Goal: Entertainment & Leisure: Consume media (video, audio)

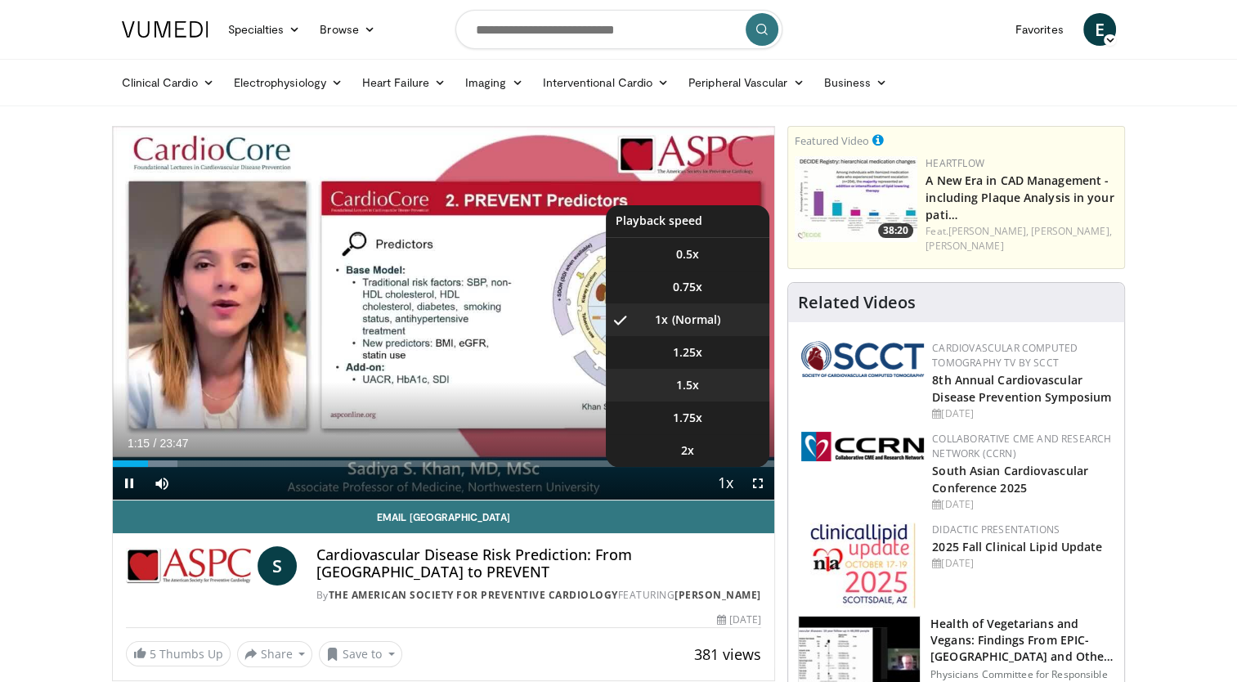
click at [690, 384] on span "1.5x" at bounding box center [687, 385] width 23 height 16
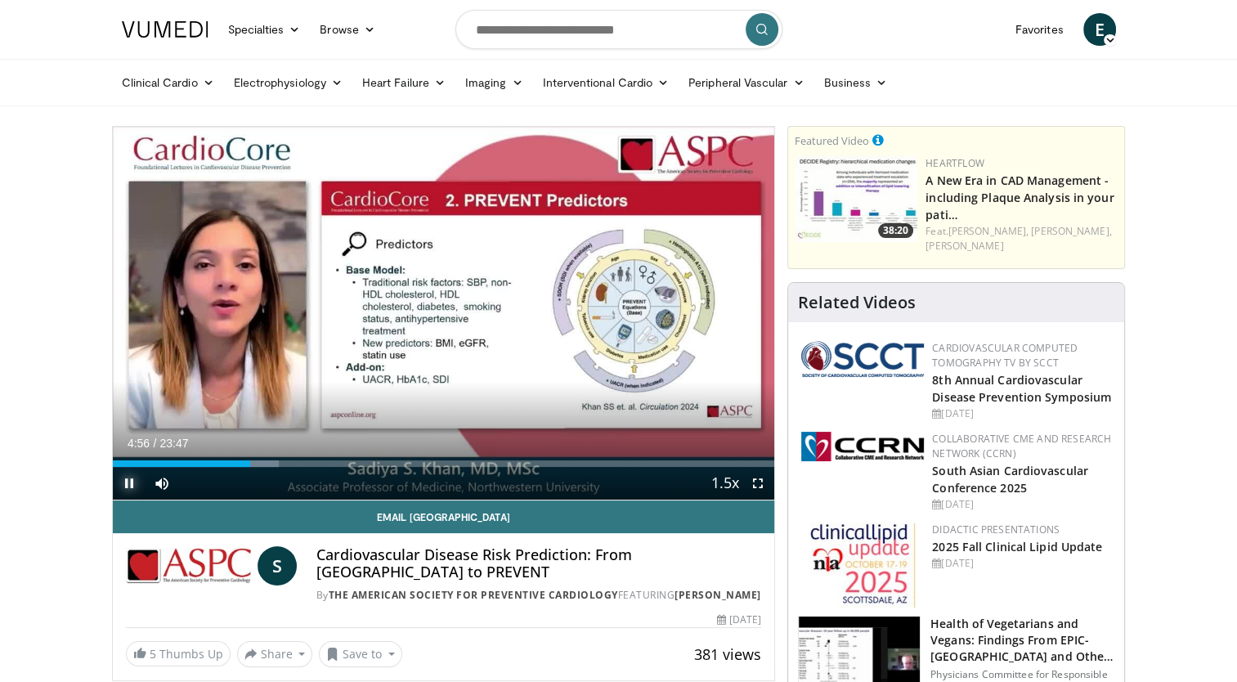
click at [126, 479] on span "Video Player" at bounding box center [129, 483] width 33 height 33
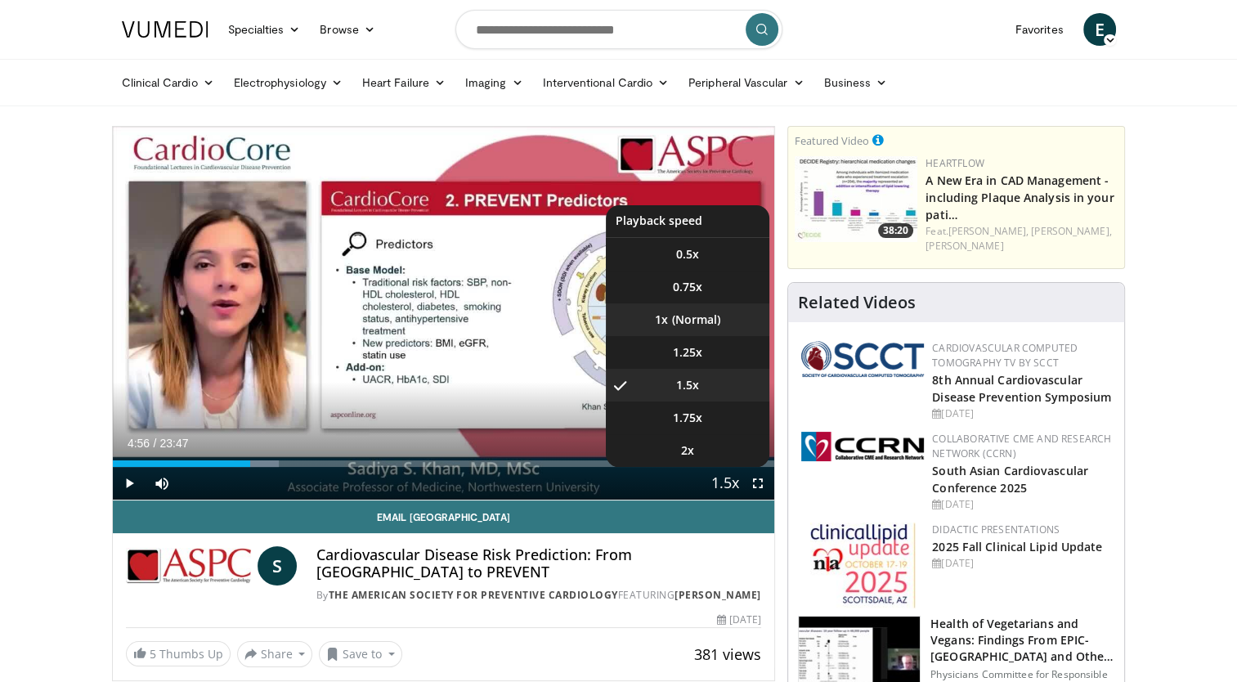
click at [696, 322] on li "1x" at bounding box center [688, 319] width 164 height 33
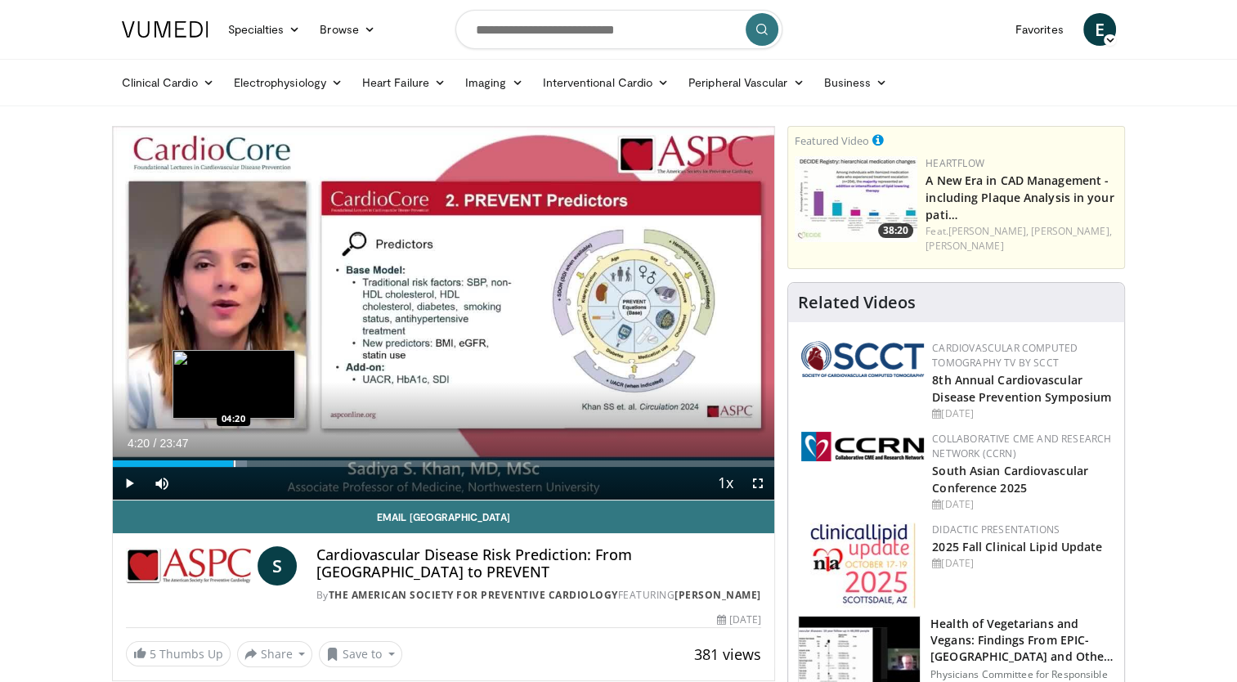
drag, startPoint x: 249, startPoint y: 461, endPoint x: 233, endPoint y: 462, distance: 15.6
click at [234, 462] on div "Progress Bar" at bounding box center [235, 463] width 2 height 7
click at [128, 480] on span "Video Player" at bounding box center [129, 483] width 33 height 33
click at [232, 460] on div "Loaded : 18.94% 04:18 04:18" at bounding box center [444, 463] width 662 height 7
drag, startPoint x: 234, startPoint y: 461, endPoint x: 226, endPoint y: 460, distance: 8.3
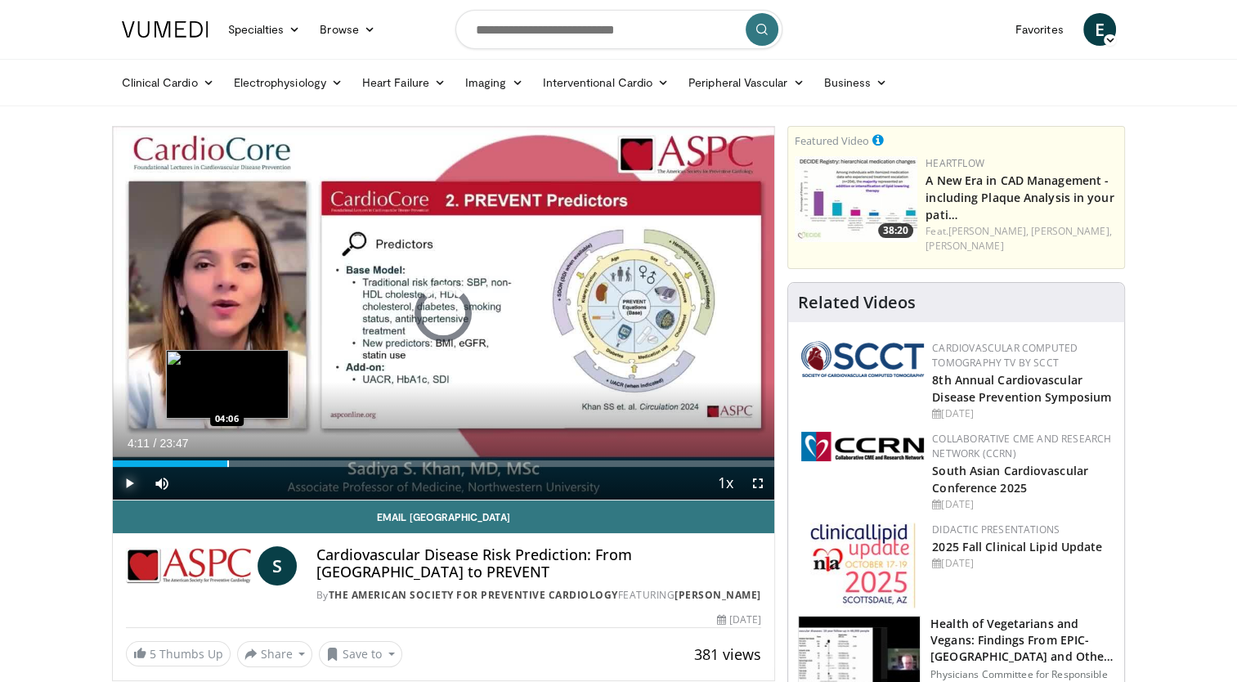
click at [227, 460] on div "Progress Bar" at bounding box center [228, 463] width 2 height 7
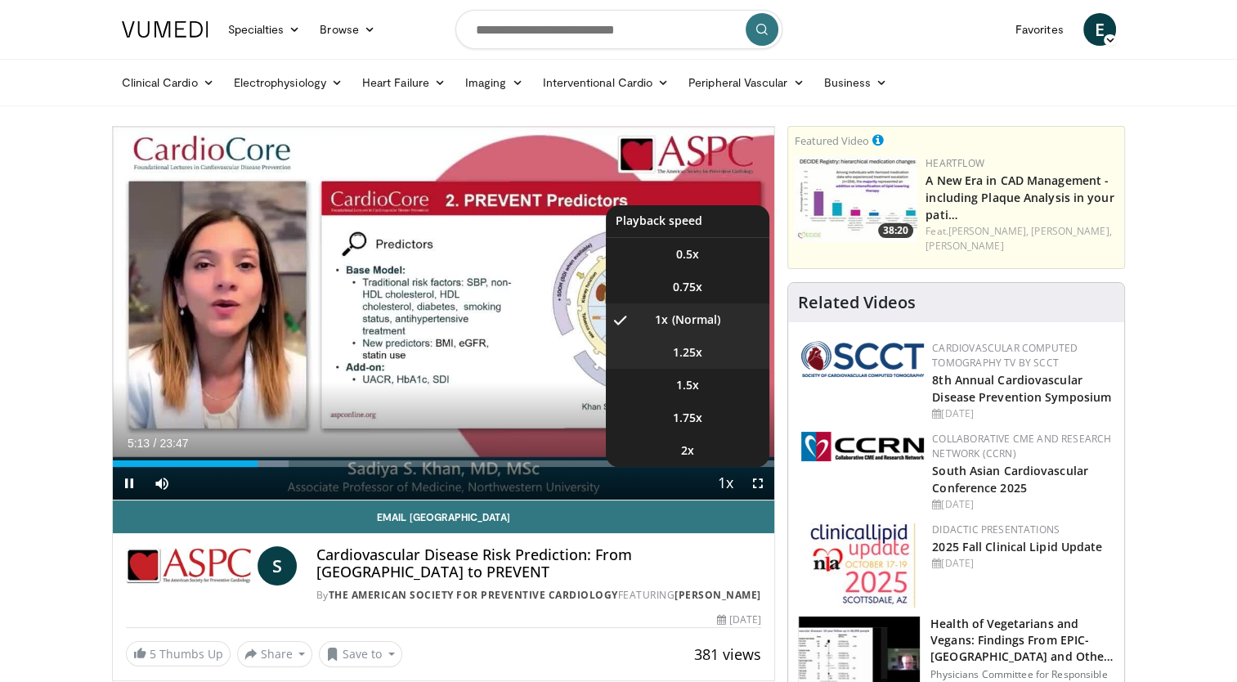
click at [696, 350] on span "1.25x" at bounding box center [687, 352] width 29 height 16
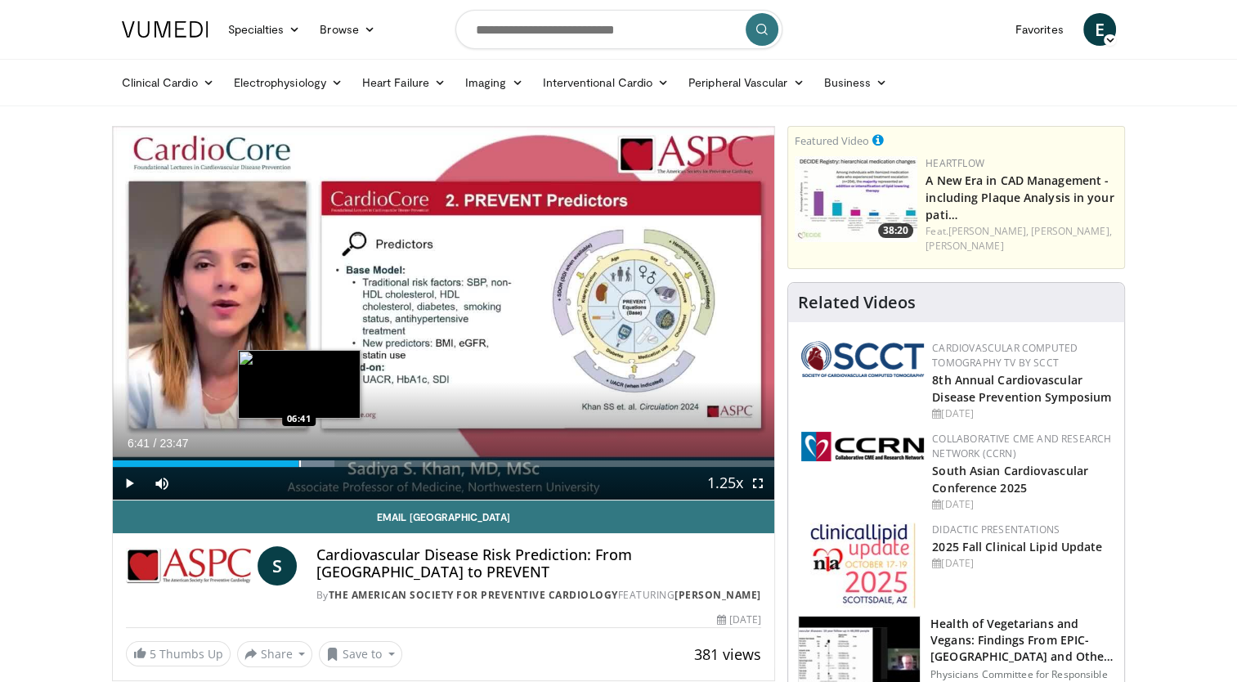
click at [299, 464] on div "Progress Bar" at bounding box center [300, 463] width 2 height 7
click at [293, 463] on video-js "**********" at bounding box center [444, 314] width 662 height 374
drag, startPoint x: 298, startPoint y: 462, endPoint x: 288, endPoint y: 460, distance: 10.9
click at [290, 460] on div "Progress Bar" at bounding box center [291, 463] width 2 height 7
drag, startPoint x: 290, startPoint y: 463, endPoint x: 281, endPoint y: 460, distance: 9.6
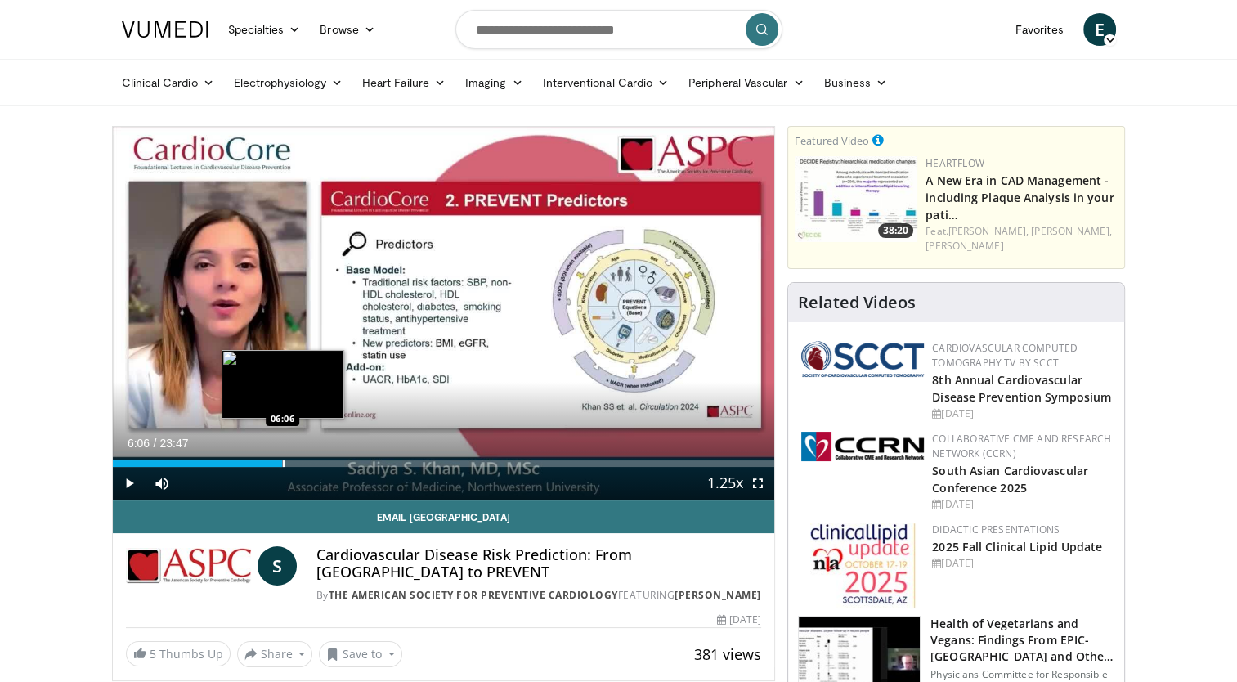
click at [281, 460] on div "Loaded : 25.88% 06:06 06:06" at bounding box center [444, 463] width 662 height 7
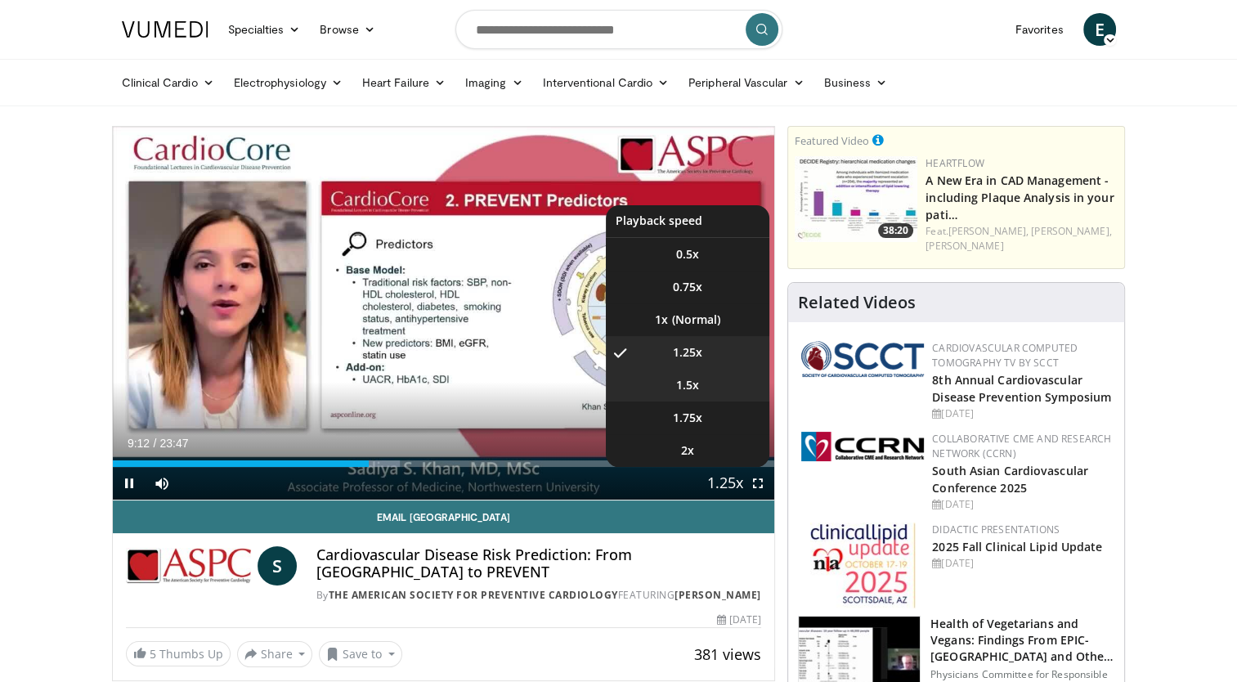
click at [695, 381] on span "1.5x" at bounding box center [687, 385] width 23 height 16
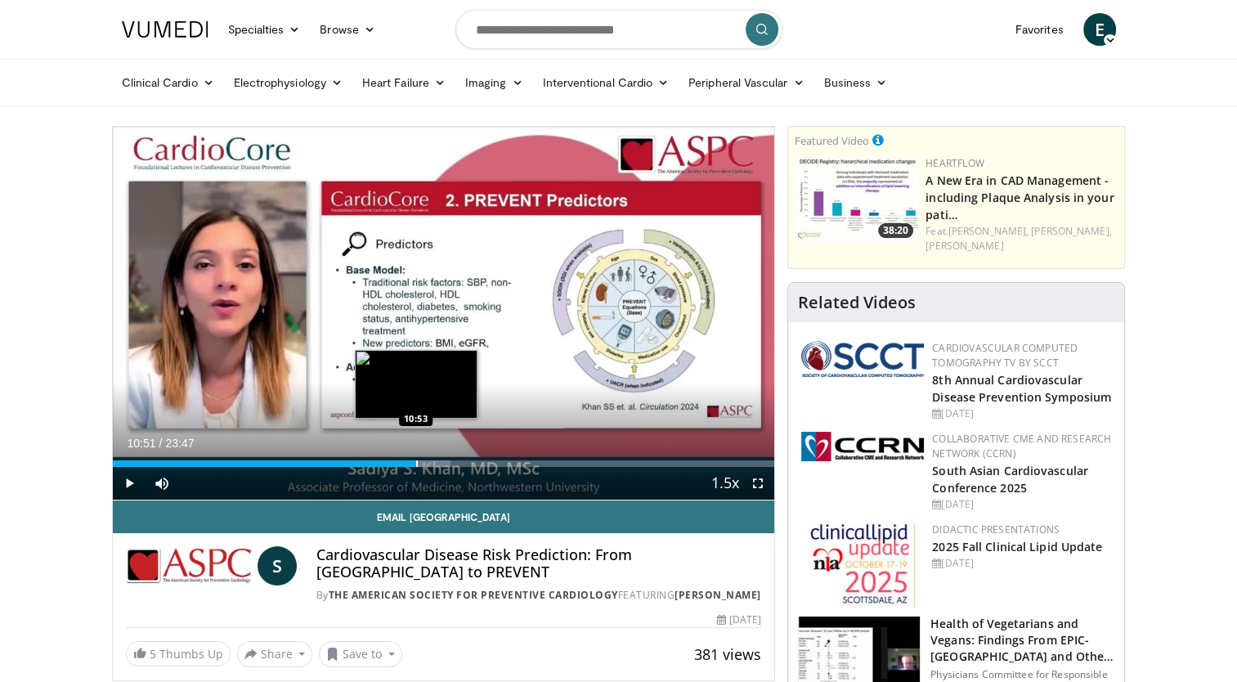
click at [415, 464] on div "Loaded : 51.07% 10:55 10:53" at bounding box center [444, 463] width 662 height 7
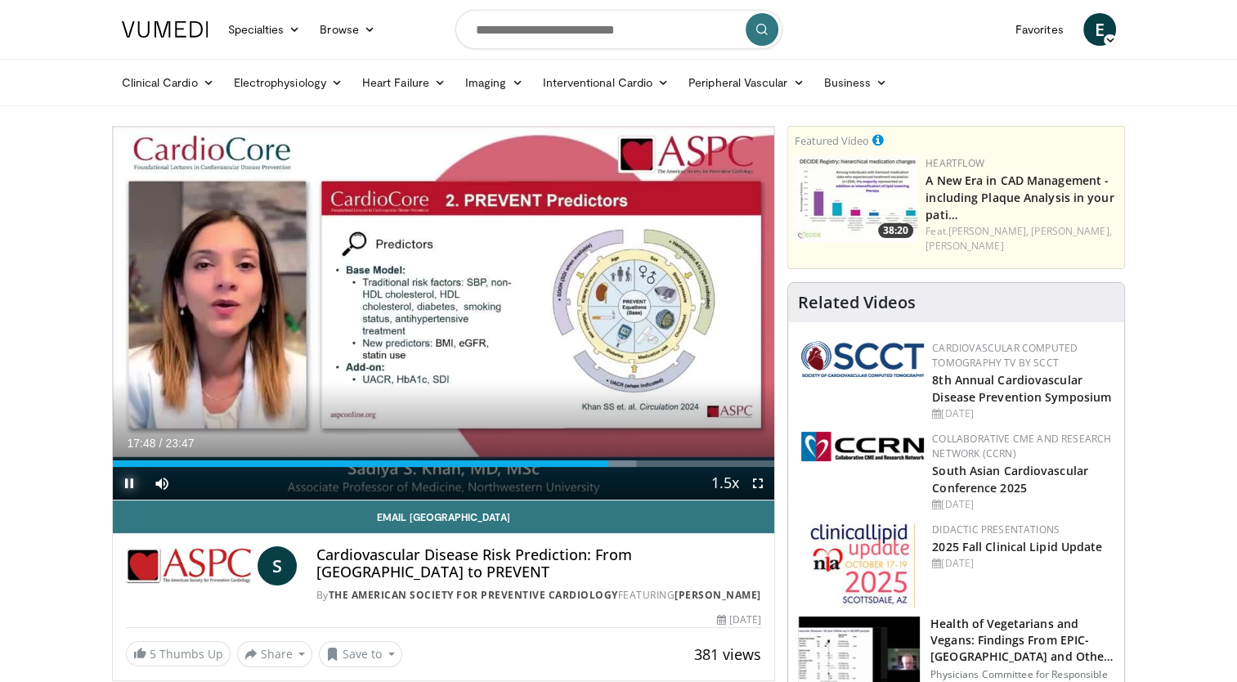
click at [132, 484] on span "Video Player" at bounding box center [129, 483] width 33 height 33
click at [131, 473] on span "Video Player" at bounding box center [129, 483] width 33 height 33
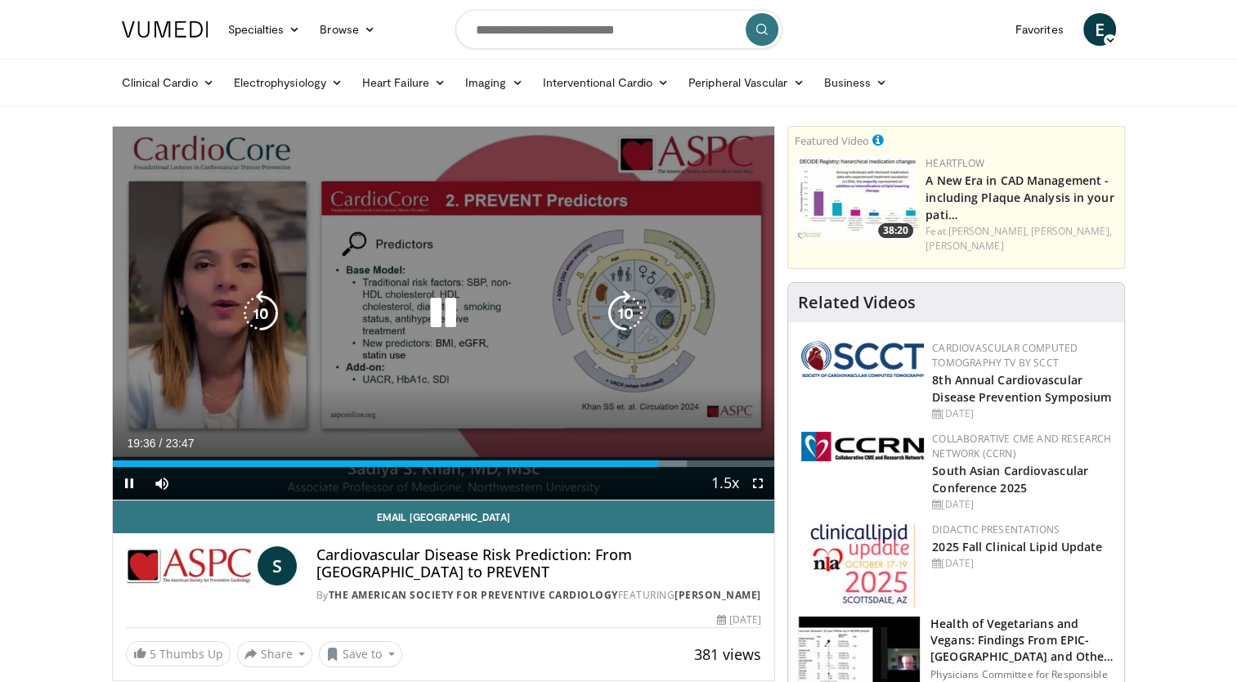
click at [437, 314] on icon "Video Player" at bounding box center [443, 313] width 46 height 46
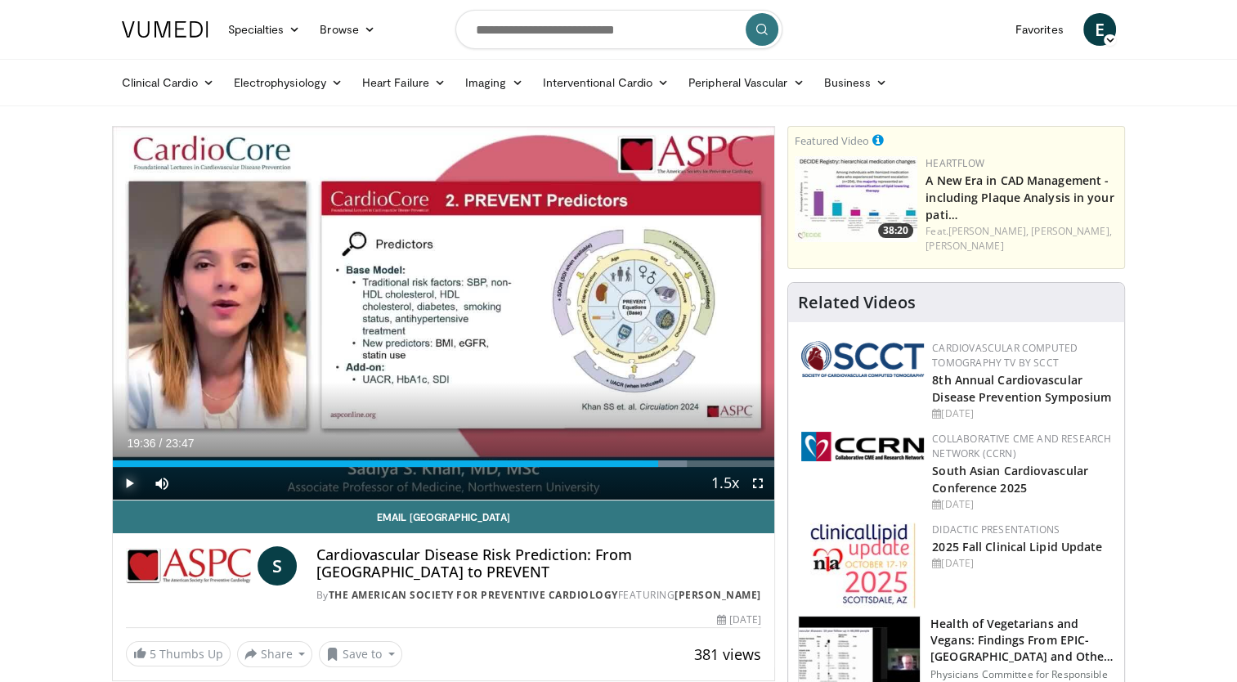
click at [129, 489] on span "Video Player" at bounding box center [129, 483] width 33 height 33
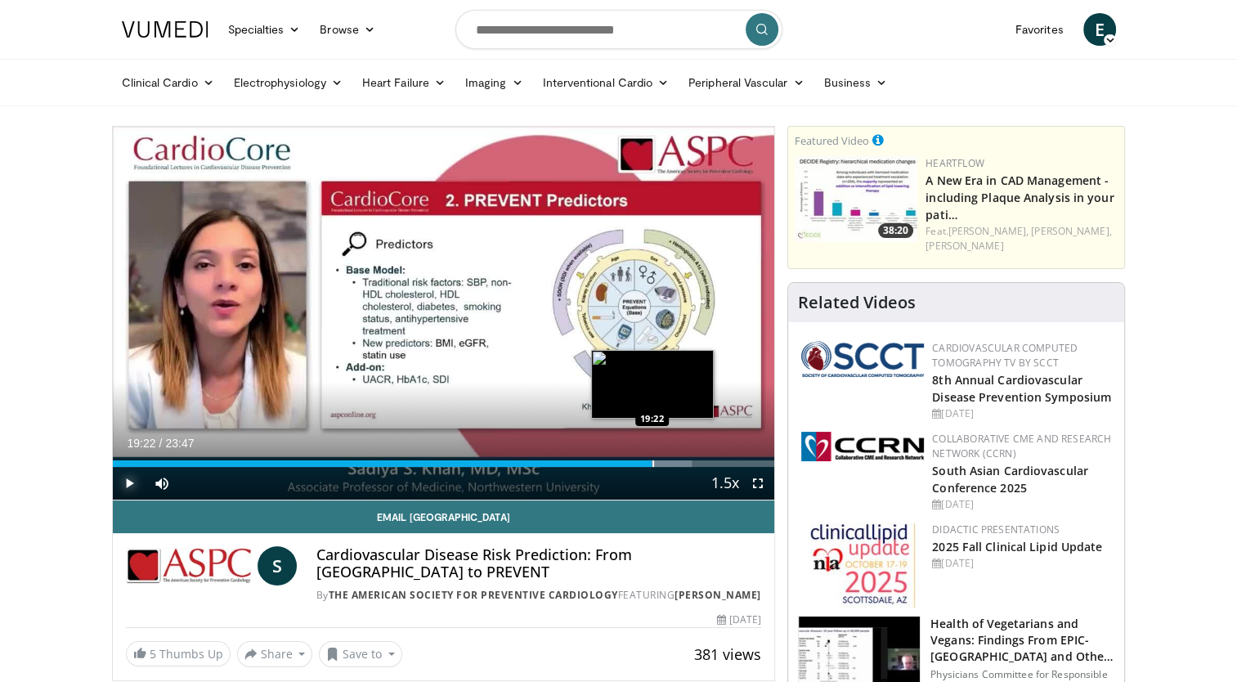
drag, startPoint x: 662, startPoint y: 463, endPoint x: 652, endPoint y: 463, distance: 10.6
click at [652, 463] on div "Loaded : 87.46% 19:22 19:22" at bounding box center [444, 463] width 662 height 7
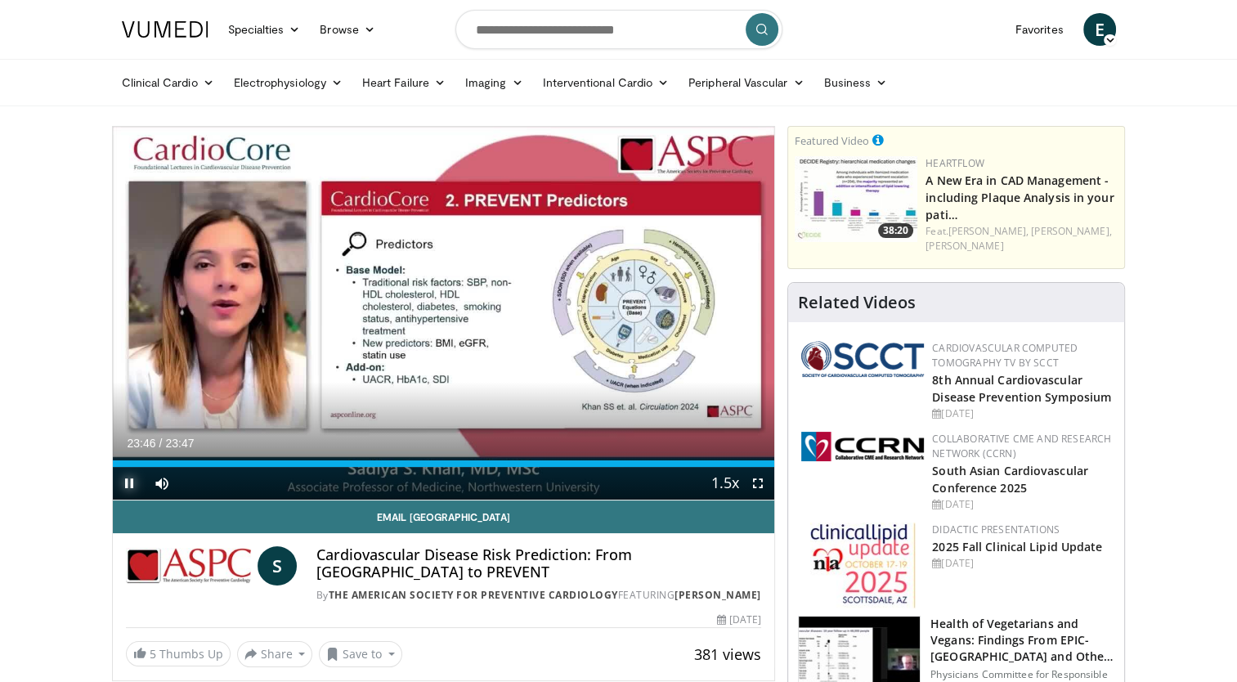
click at [130, 482] on span "Video Player" at bounding box center [129, 483] width 33 height 33
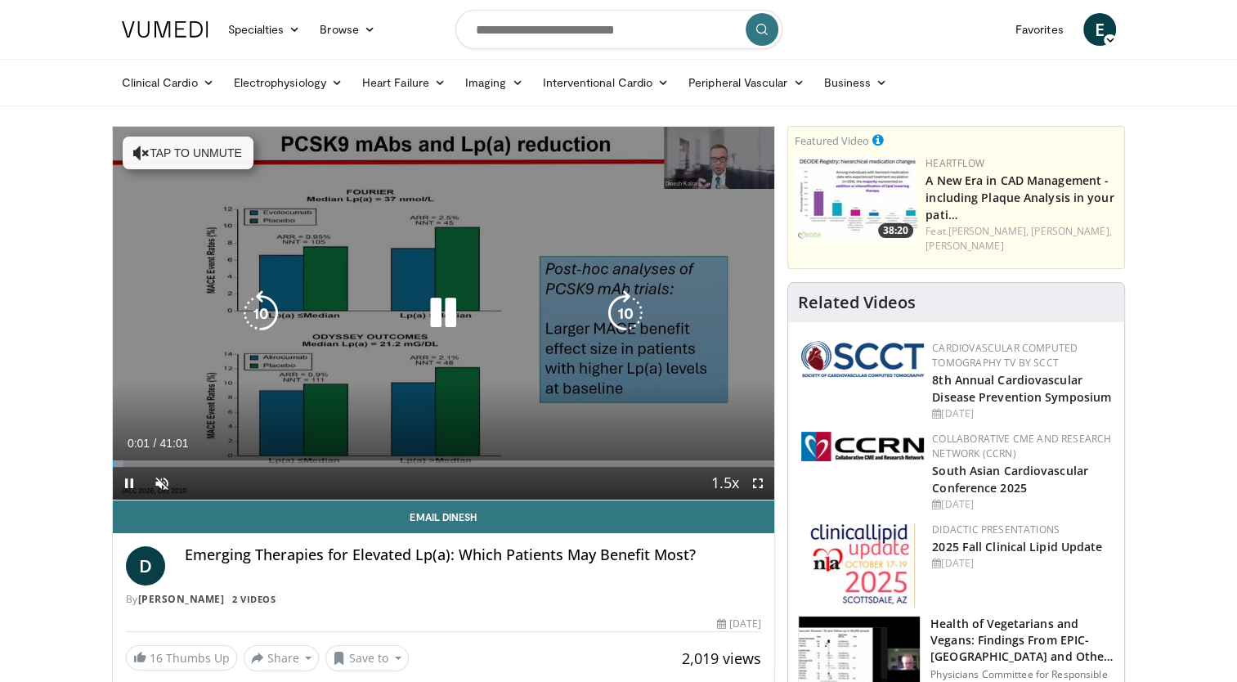
click at [133, 150] on icon "Video Player" at bounding box center [141, 153] width 16 height 16
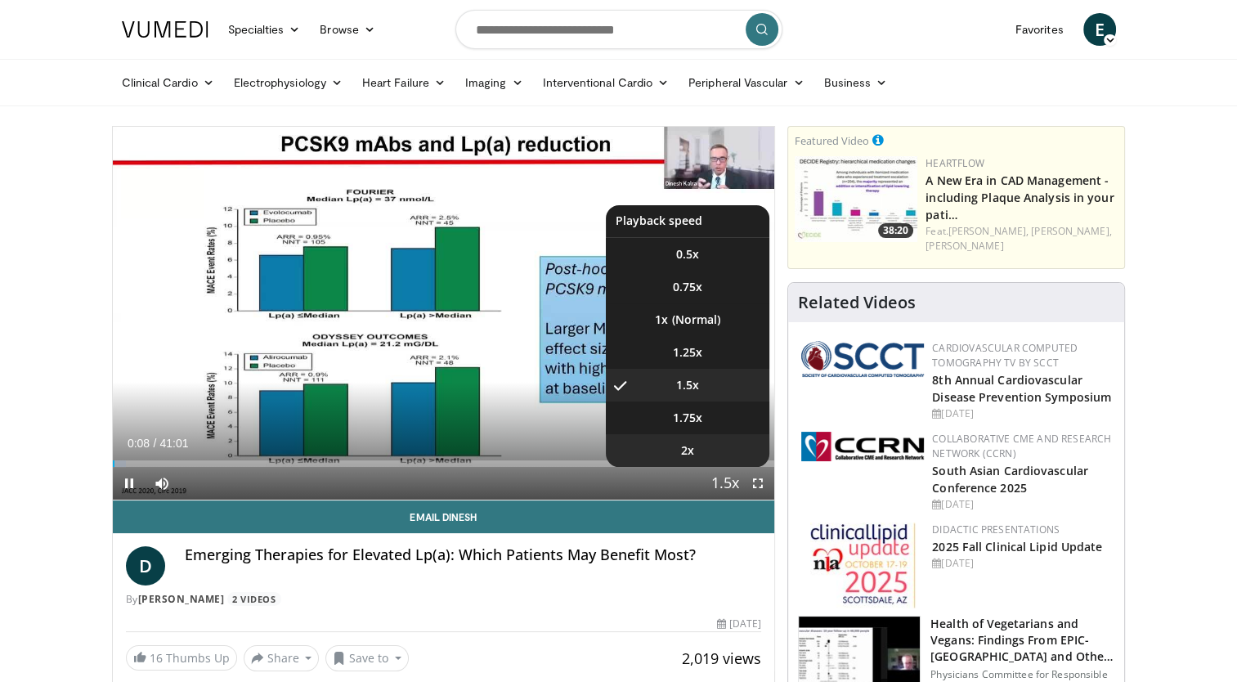
click at [693, 442] on span "2x" at bounding box center [687, 450] width 13 height 16
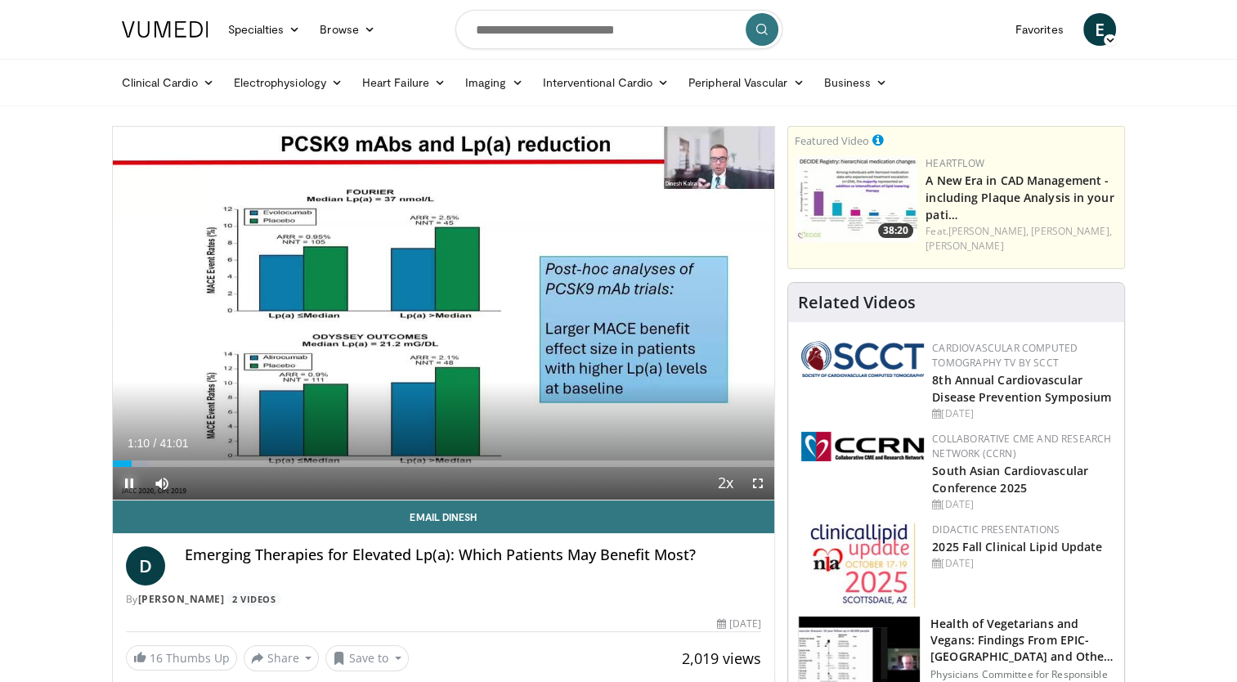
click at [126, 480] on span "Video Player" at bounding box center [129, 483] width 33 height 33
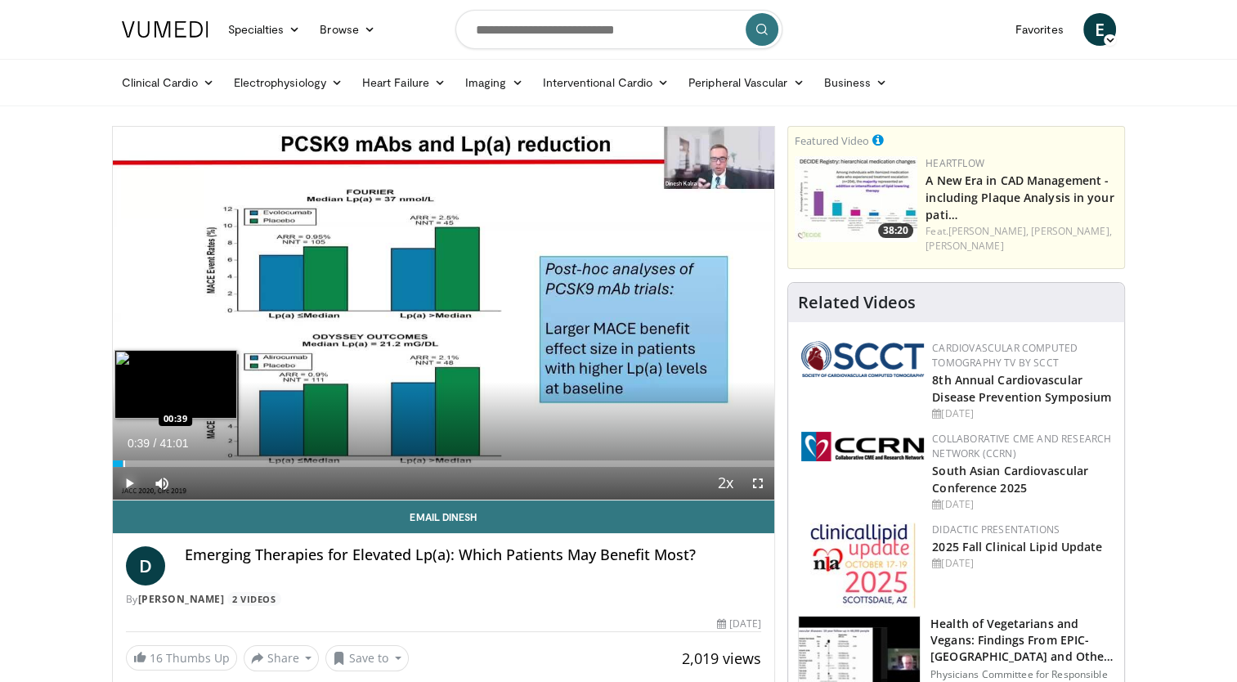
drag, startPoint x: 131, startPoint y: 463, endPoint x: 123, endPoint y: 460, distance: 8.8
click at [123, 460] on div "Progress Bar" at bounding box center [124, 463] width 2 height 7
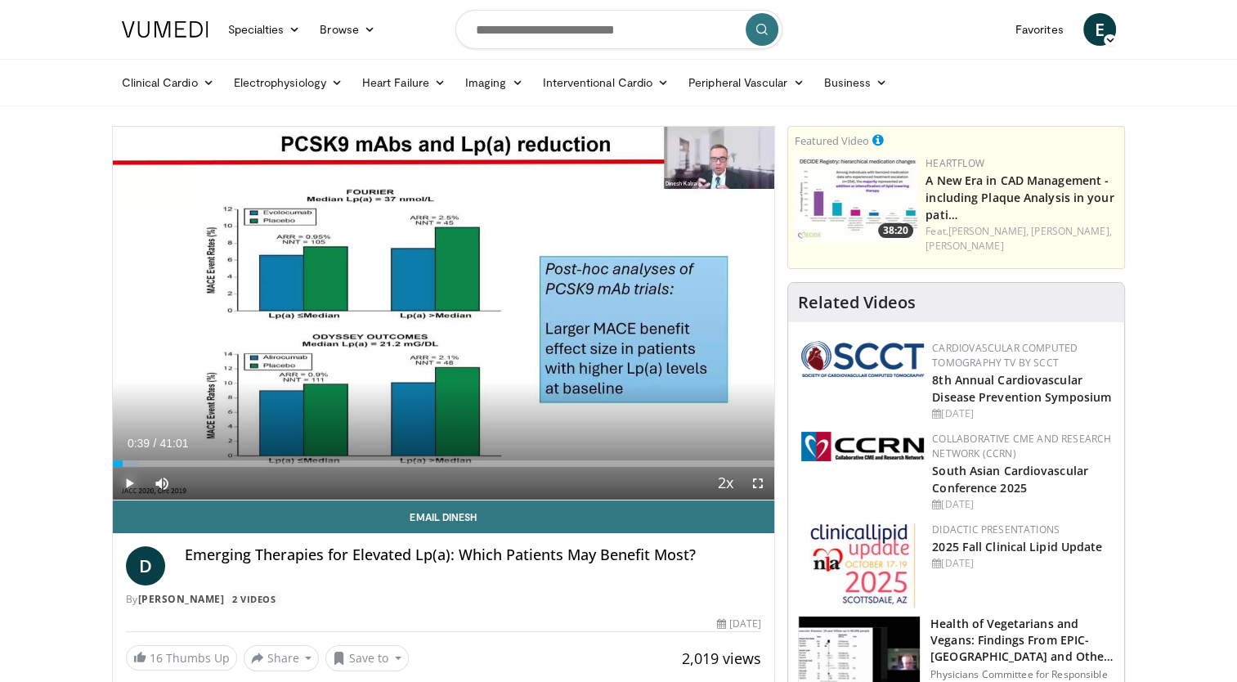
click at [128, 482] on span "Video Player" at bounding box center [129, 483] width 33 height 33
click at [128, 481] on span "Video Player" at bounding box center [129, 483] width 33 height 33
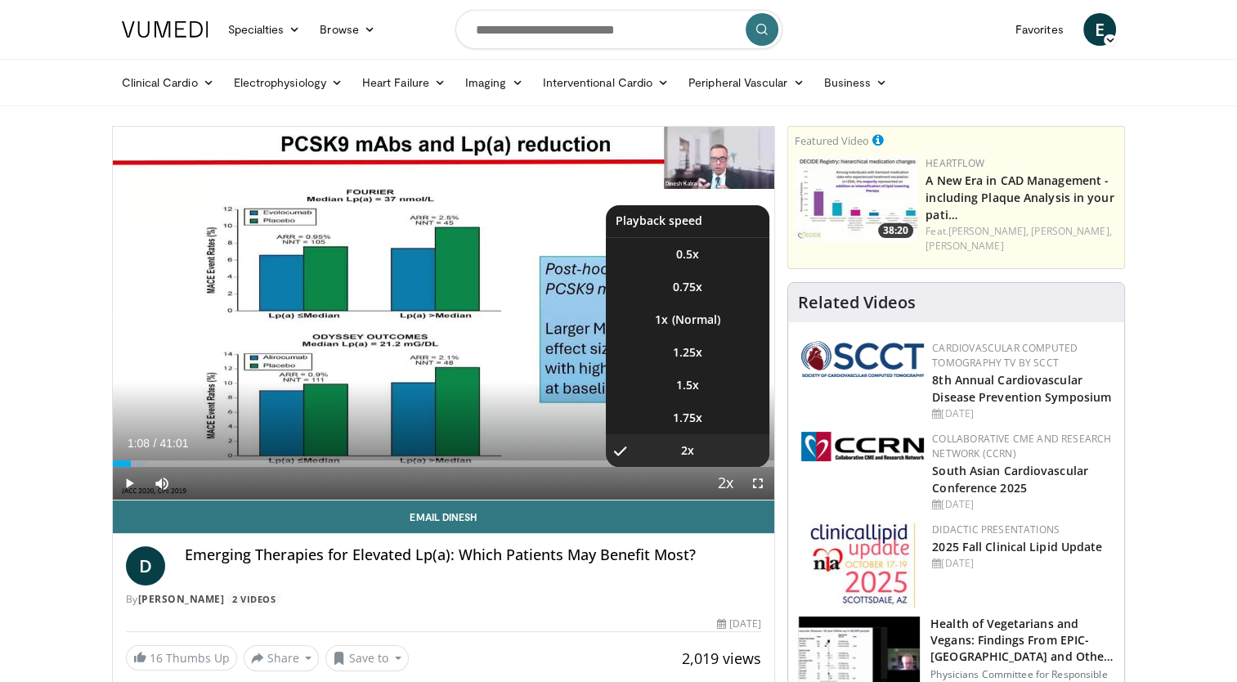
click at [729, 479] on span "Video Player" at bounding box center [725, 484] width 23 height 33
click at [705, 316] on li "1x" at bounding box center [688, 319] width 164 height 33
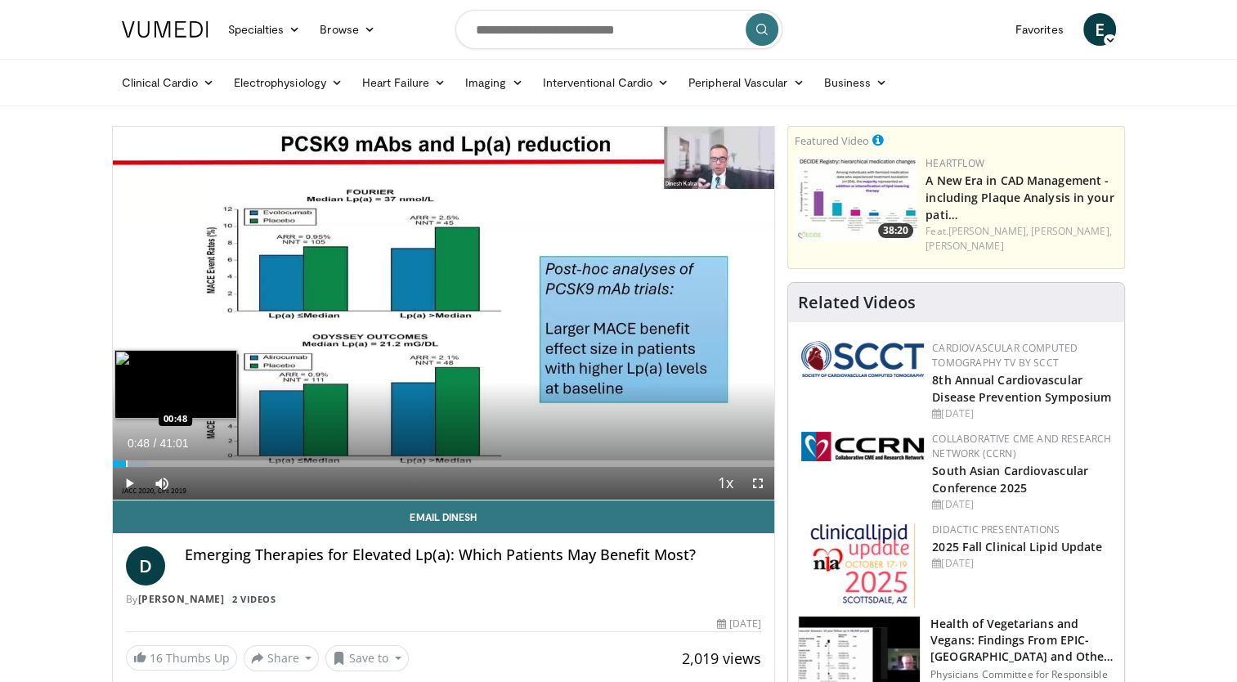
click at [124, 459] on div "Loaded : 5.24% 00:48 00:48" at bounding box center [444, 459] width 662 height 16
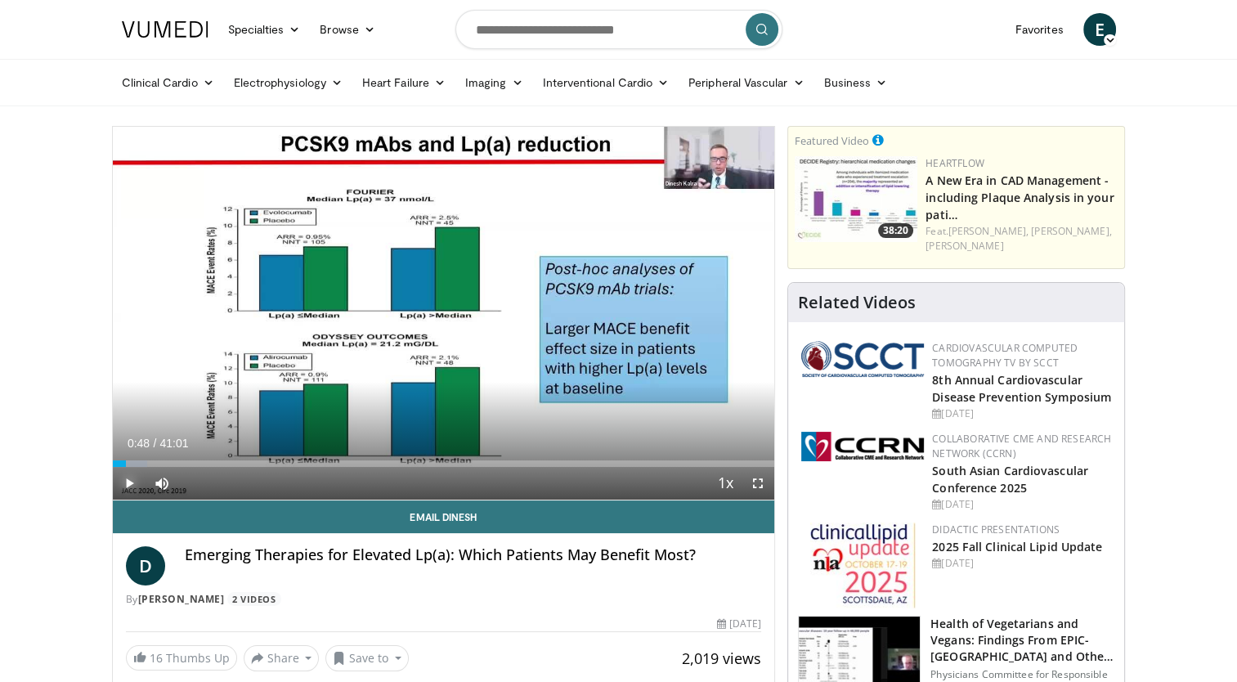
click at [128, 482] on span "Video Player" at bounding box center [129, 483] width 33 height 33
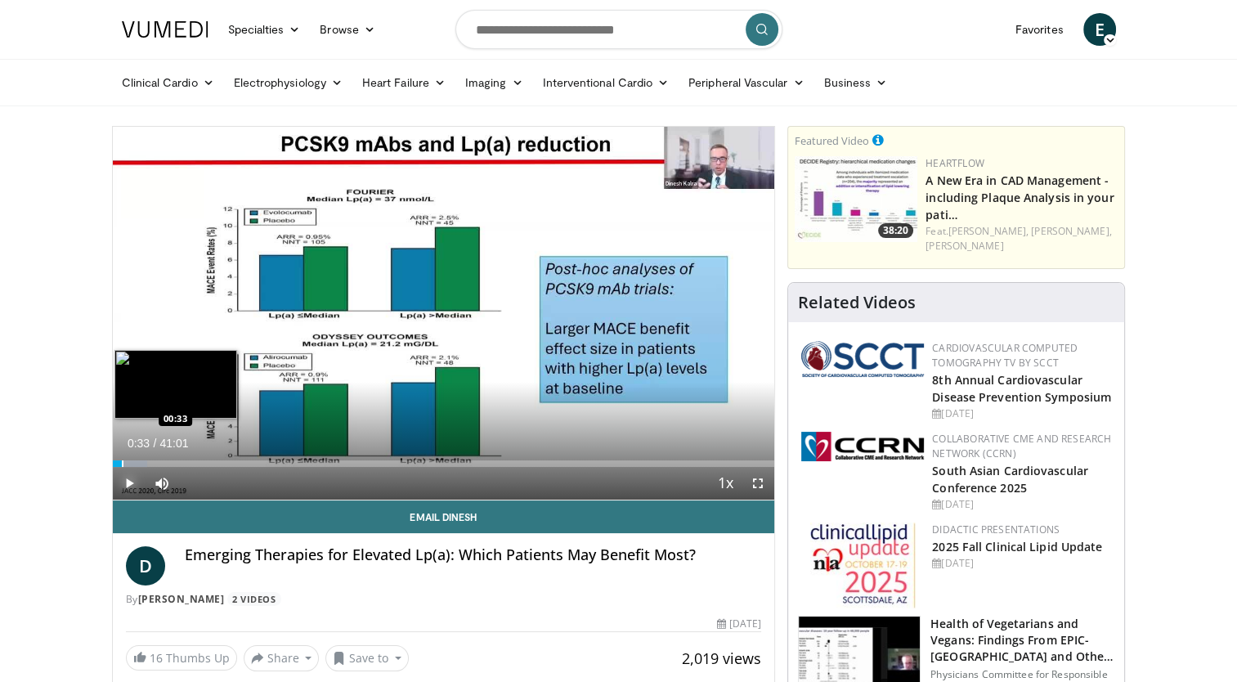
click at [122, 461] on div "Progress Bar" at bounding box center [123, 463] width 2 height 7
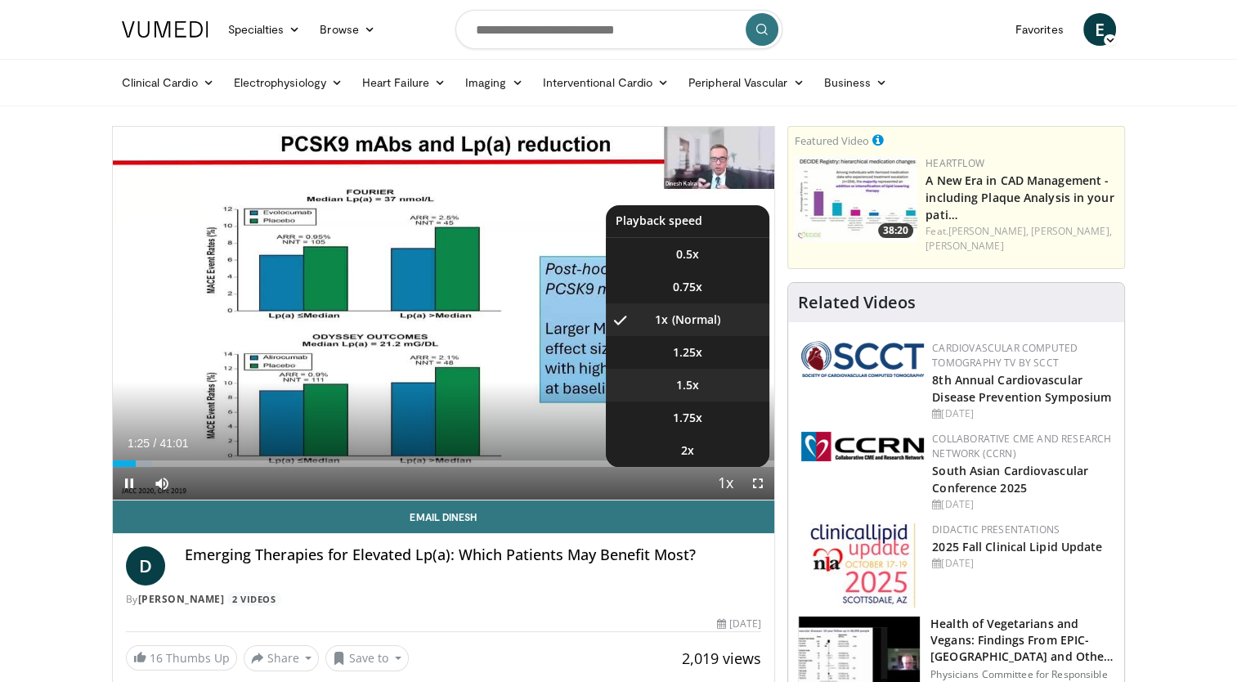
click at [698, 379] on span "1.5x" at bounding box center [687, 385] width 23 height 16
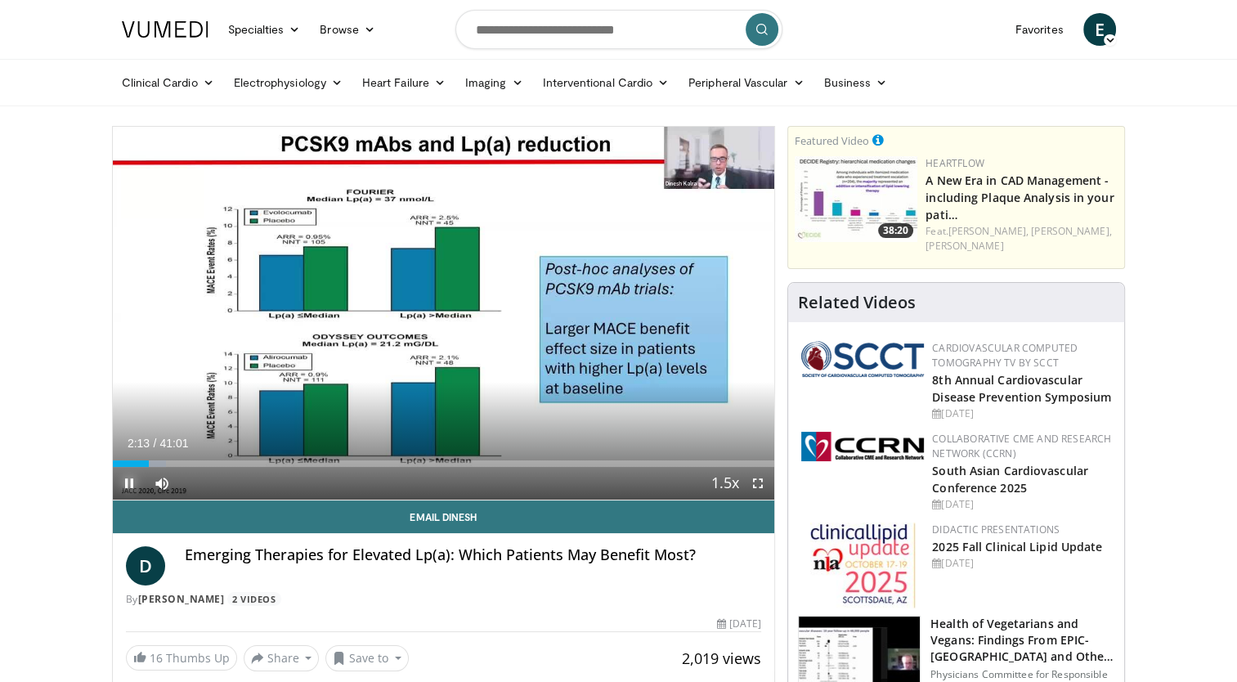
click at [124, 482] on span "Video Player" at bounding box center [129, 483] width 33 height 33
click at [125, 486] on span "Video Player" at bounding box center [129, 483] width 33 height 33
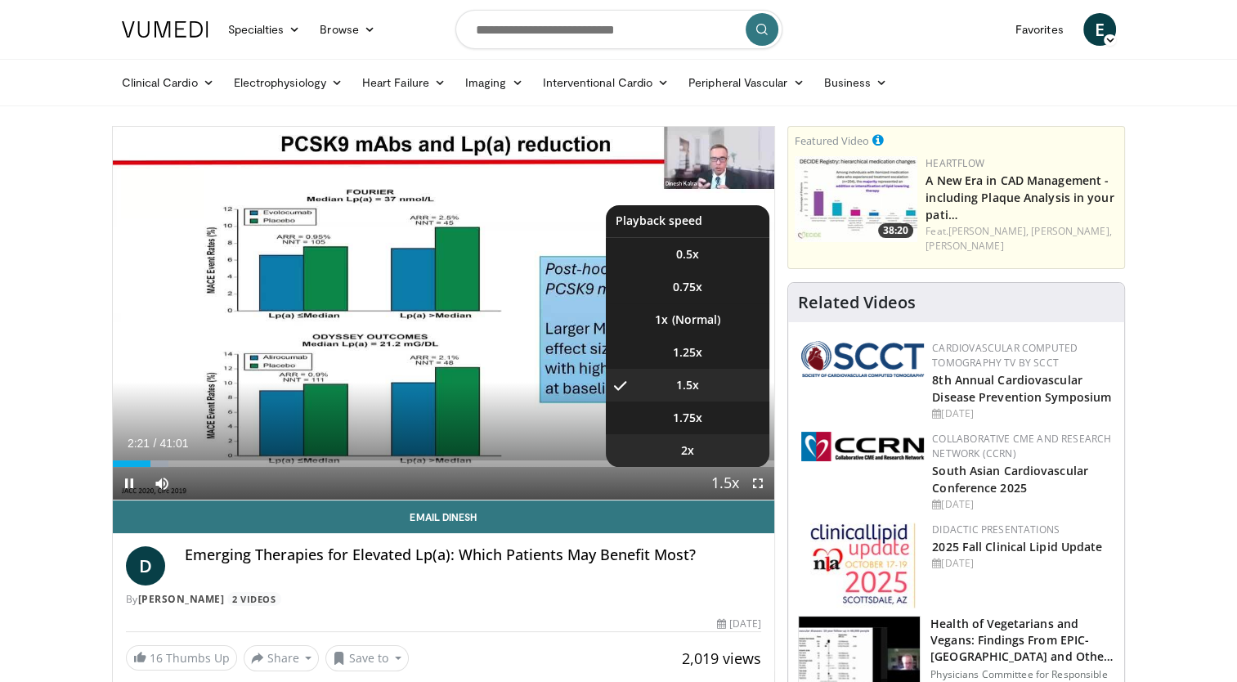
click at [697, 446] on li "2x" at bounding box center [688, 450] width 164 height 33
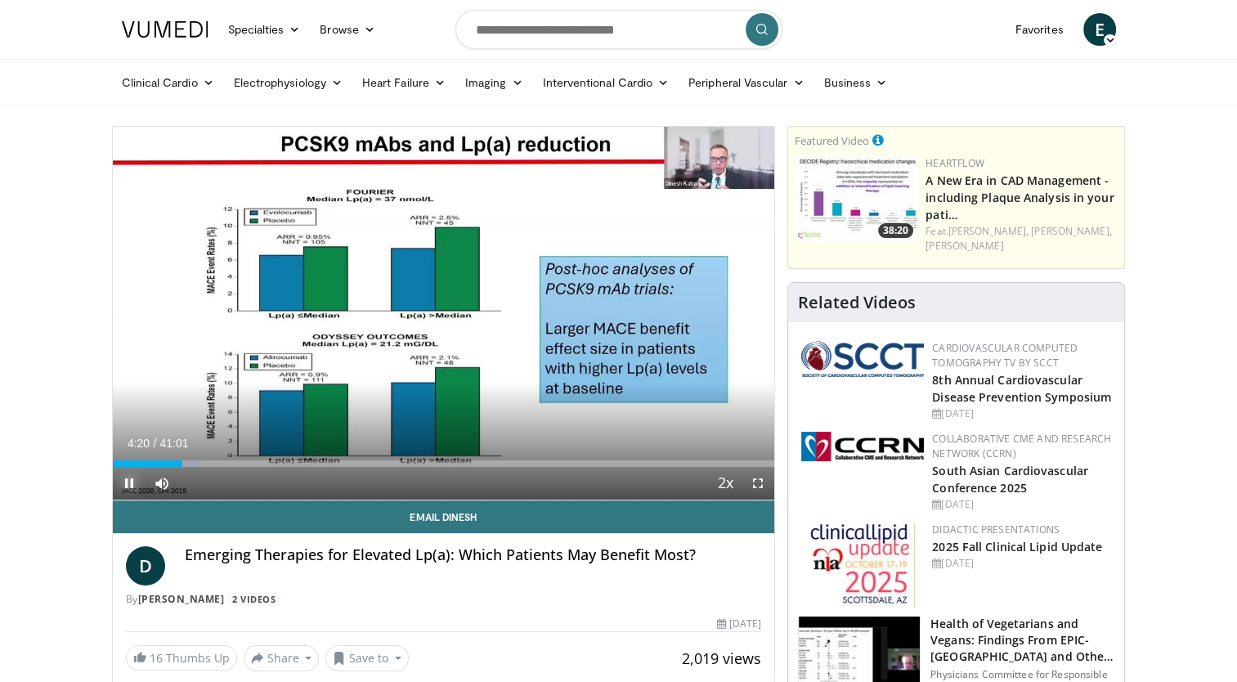
click at [130, 484] on span "Video Player" at bounding box center [129, 483] width 33 height 33
click at [130, 487] on span "Video Player" at bounding box center [129, 483] width 33 height 33
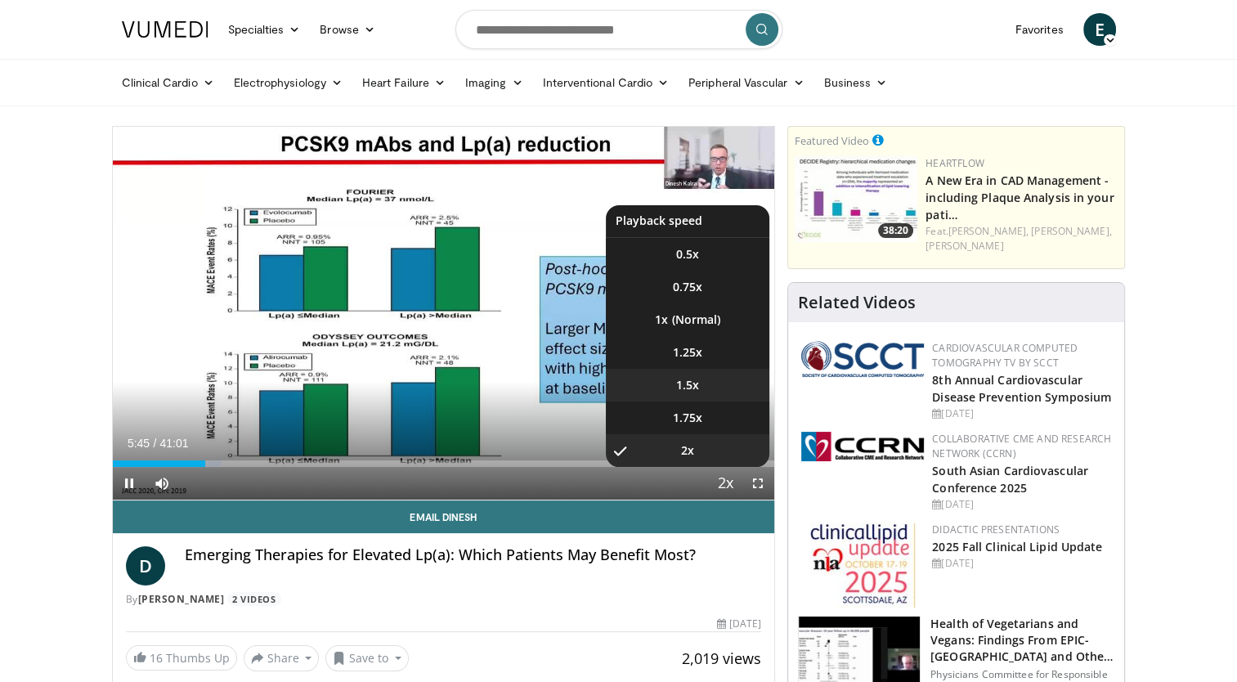
click at [703, 382] on li "1.5x" at bounding box center [688, 385] width 164 height 33
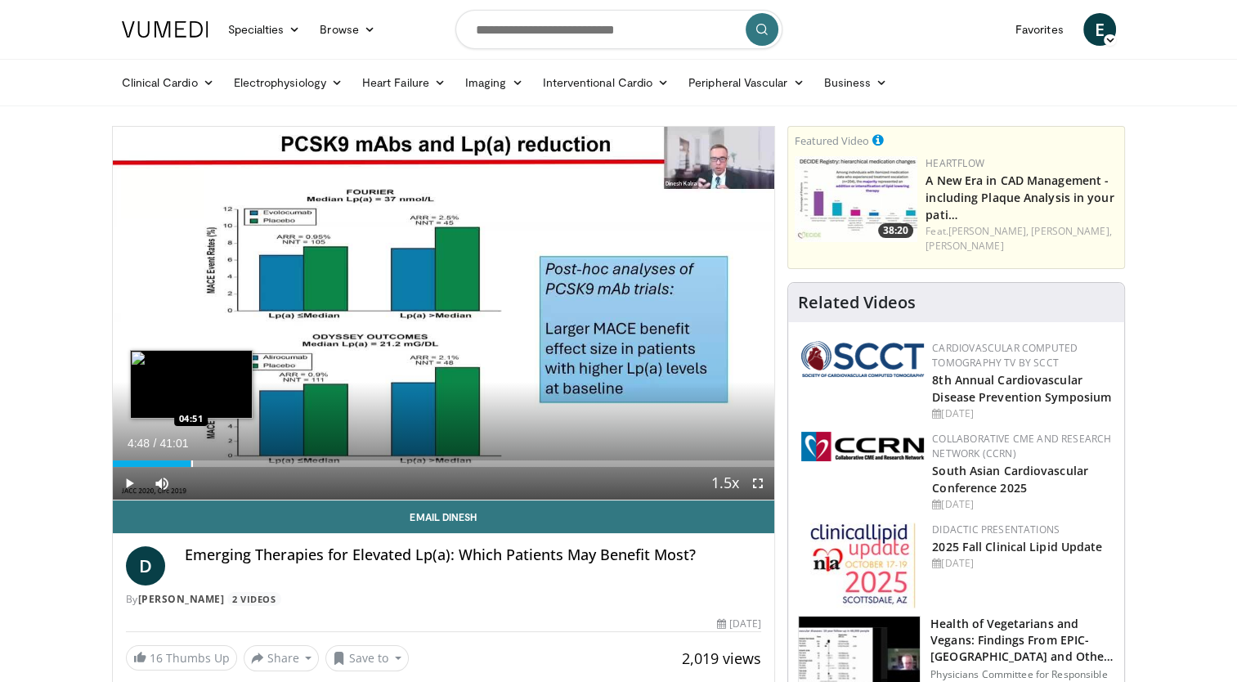
drag, startPoint x: 204, startPoint y: 463, endPoint x: 190, endPoint y: 462, distance: 14.7
click at [190, 462] on div "Loaded : 12.09% 04:48 04:51" at bounding box center [444, 463] width 662 height 7
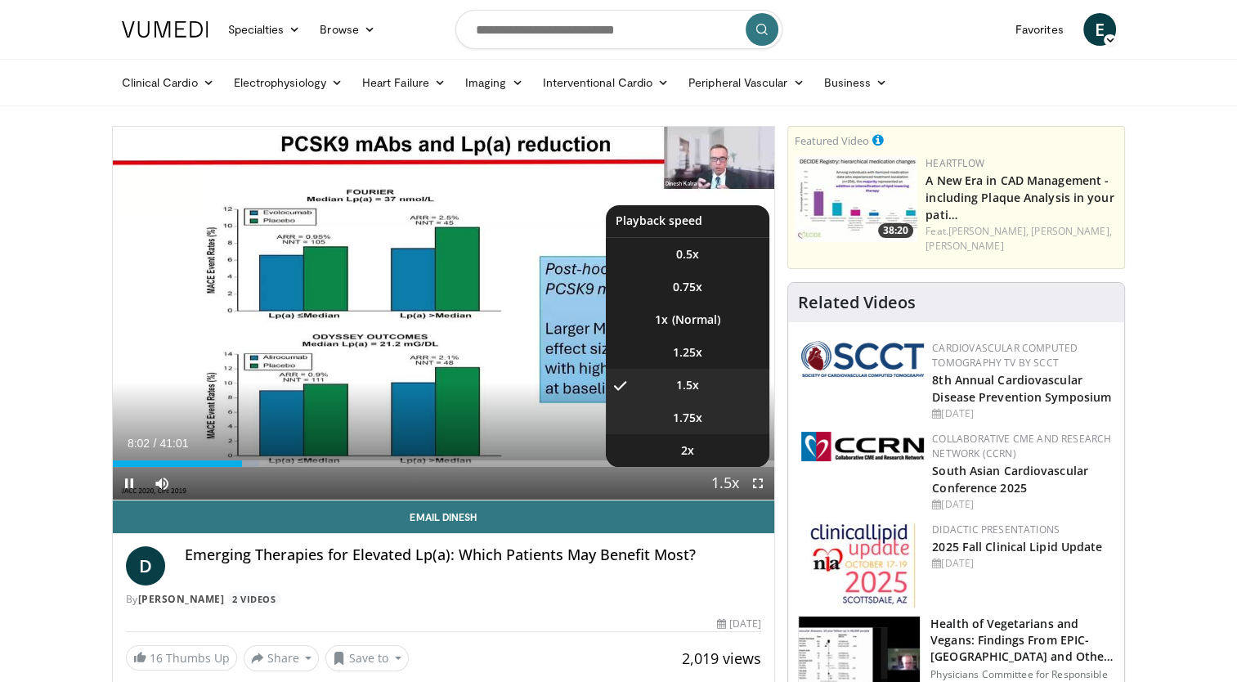
click at [705, 420] on li "1.75x" at bounding box center [688, 417] width 164 height 33
click at [685, 450] on span "2x" at bounding box center [687, 450] width 13 height 16
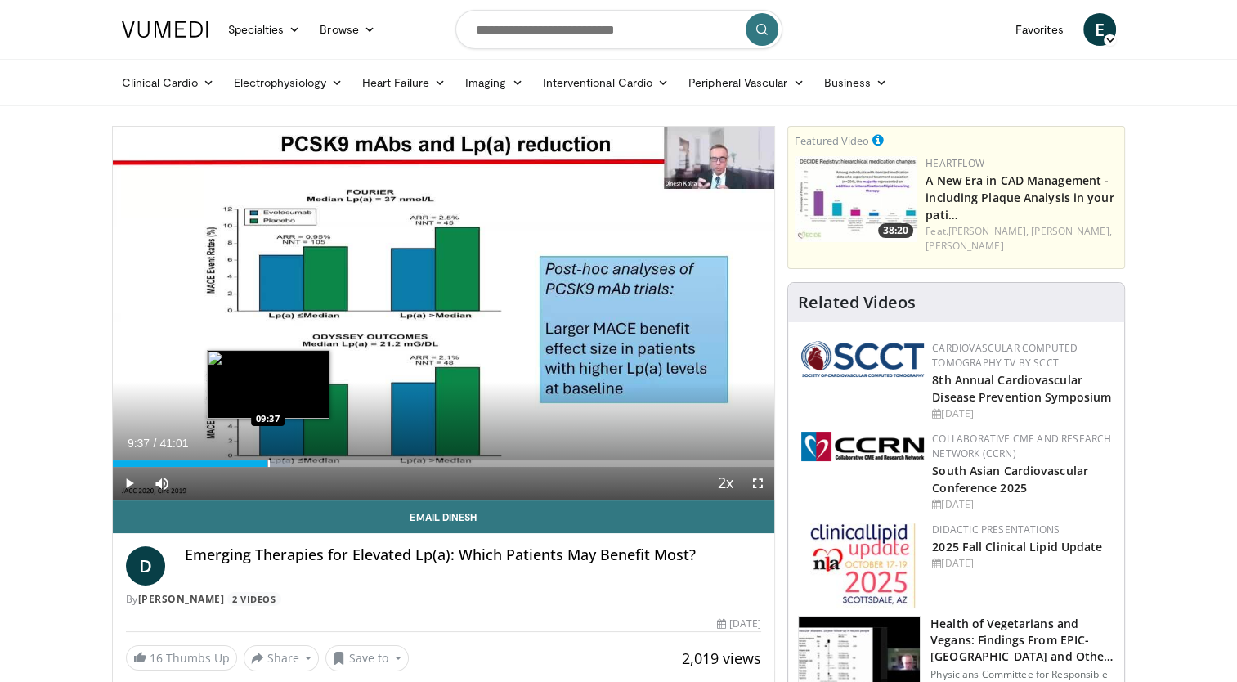
click at [268, 462] on div "Progress Bar" at bounding box center [269, 463] width 2 height 7
drag, startPoint x: 267, startPoint y: 463, endPoint x: 256, endPoint y: 460, distance: 11.9
click at [257, 460] on div "Progress Bar" at bounding box center [258, 463] width 2 height 7
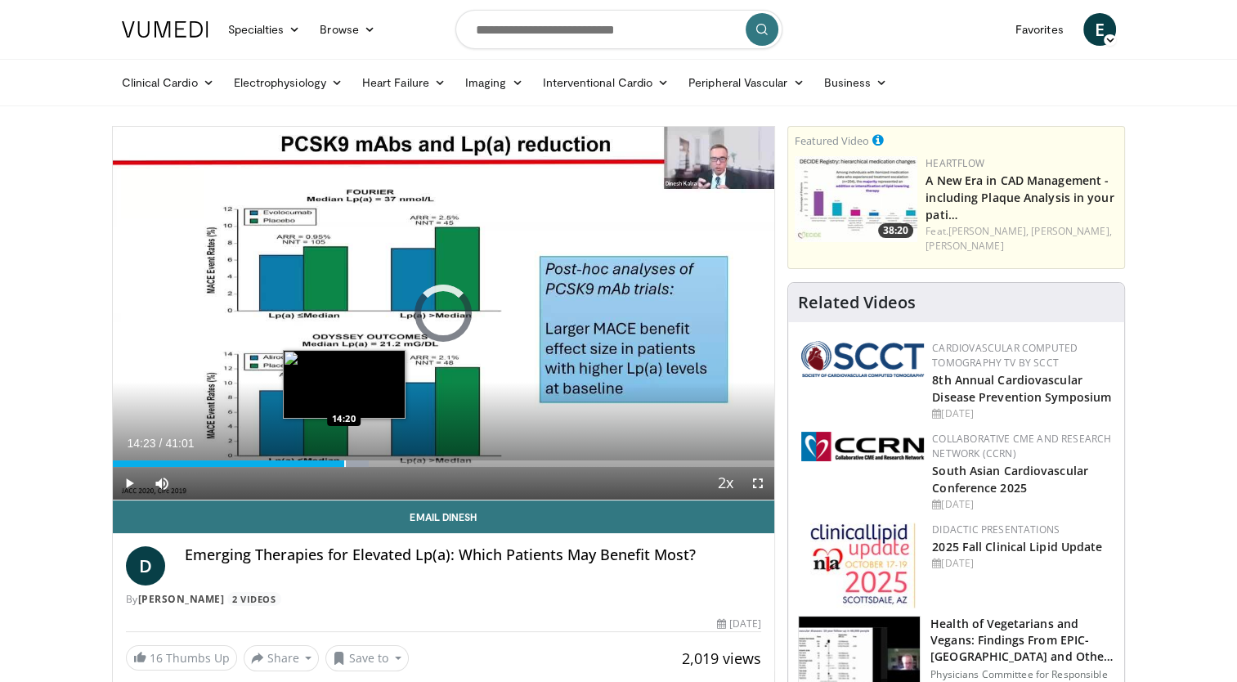
click at [344, 463] on div "Progress Bar" at bounding box center [345, 463] width 2 height 7
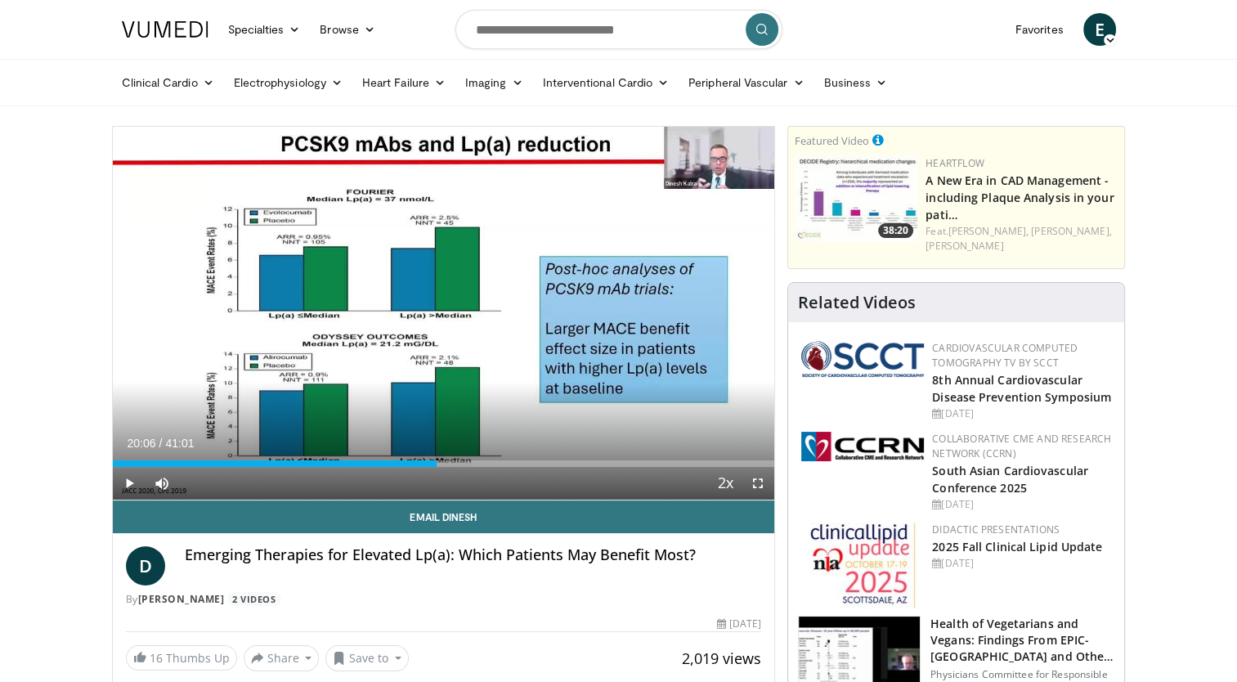
drag, startPoint x: 446, startPoint y: 463, endPoint x: 437, endPoint y: 463, distance: 9.0
click at [437, 463] on div "Loaded : 49.16% 20:06 20:09" at bounding box center [444, 463] width 662 height 7
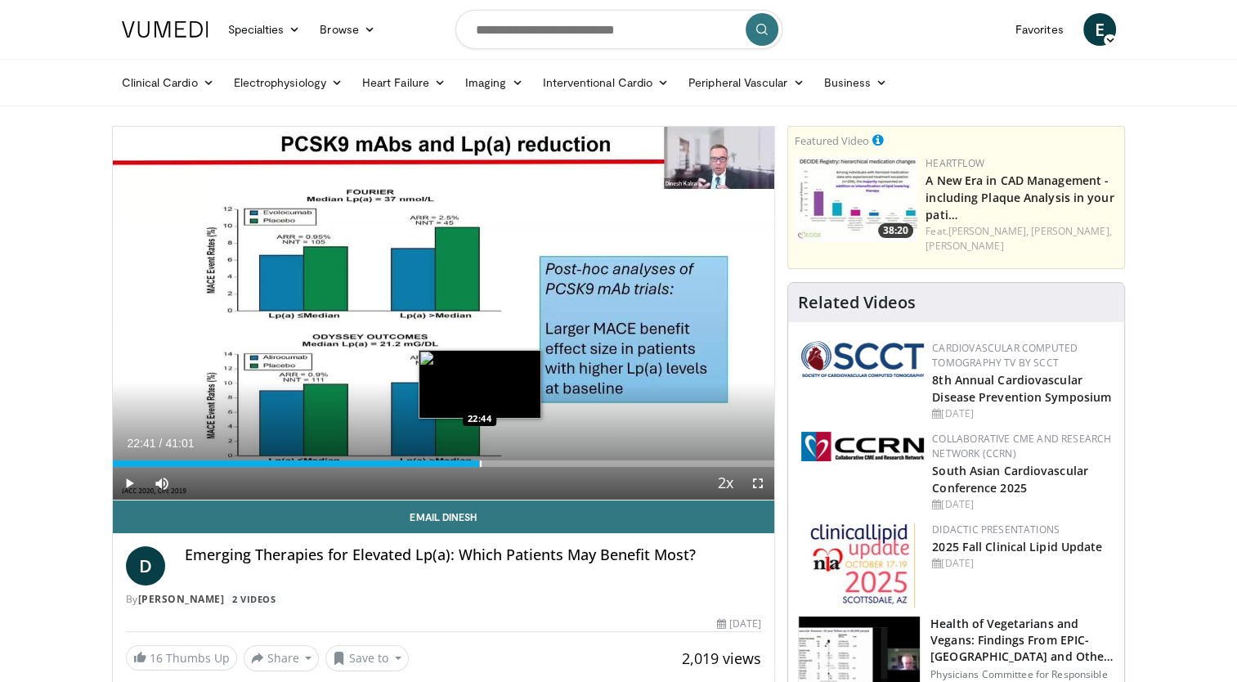
drag, startPoint x: 508, startPoint y: 465, endPoint x: 478, endPoint y: 464, distance: 29.4
click at [480, 464] on div "Progress Bar" at bounding box center [481, 463] width 2 height 7
click at [473, 464] on div "Loaded : 55.20% 22:20 22:23" at bounding box center [444, 463] width 662 height 7
click at [469, 463] on div "Progress Bar" at bounding box center [470, 463] width 2 height 7
click at [463, 463] on div "Progress Bar" at bounding box center [464, 463] width 2 height 7
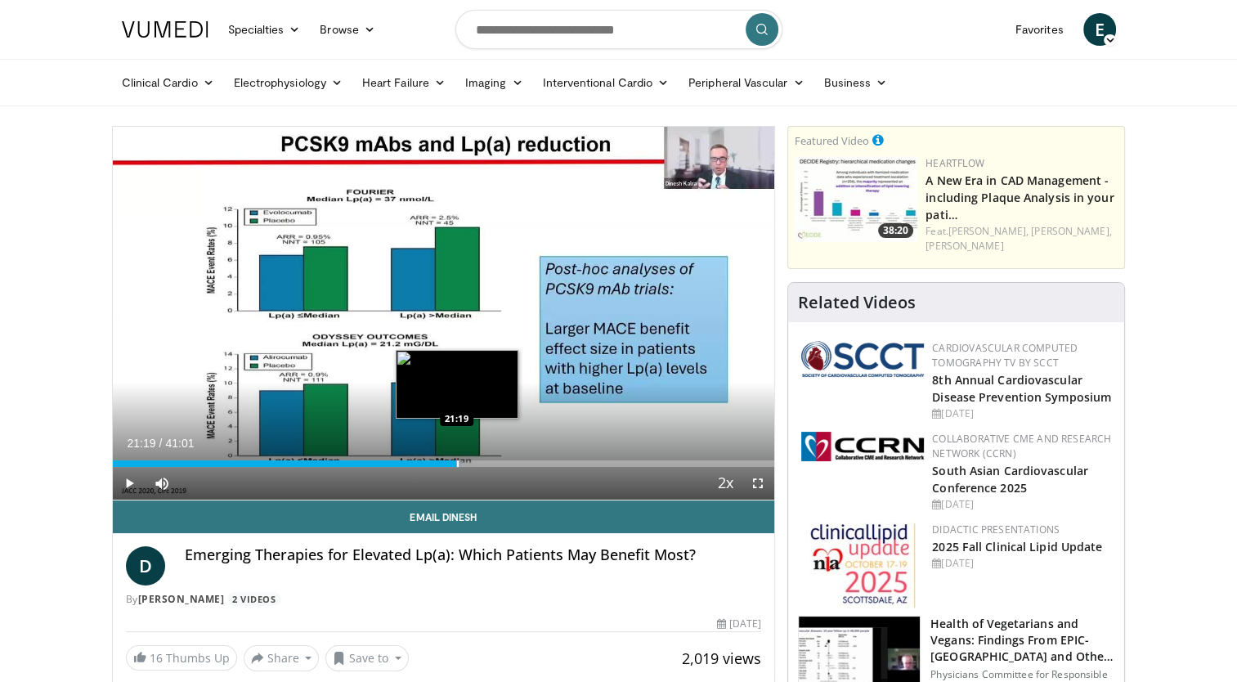
click at [457, 462] on div "Progress Bar" at bounding box center [458, 463] width 2 height 7
click at [453, 461] on div "Progress Bar" at bounding box center [454, 463] width 2 height 7
click at [446, 460] on div "Progress Bar" at bounding box center [447, 463] width 2 height 7
click at [442, 460] on div "Progress Bar" at bounding box center [443, 463] width 2 height 7
click at [437, 460] on div "Loaded : 49.56% 20:12 20:15" at bounding box center [444, 463] width 662 height 7
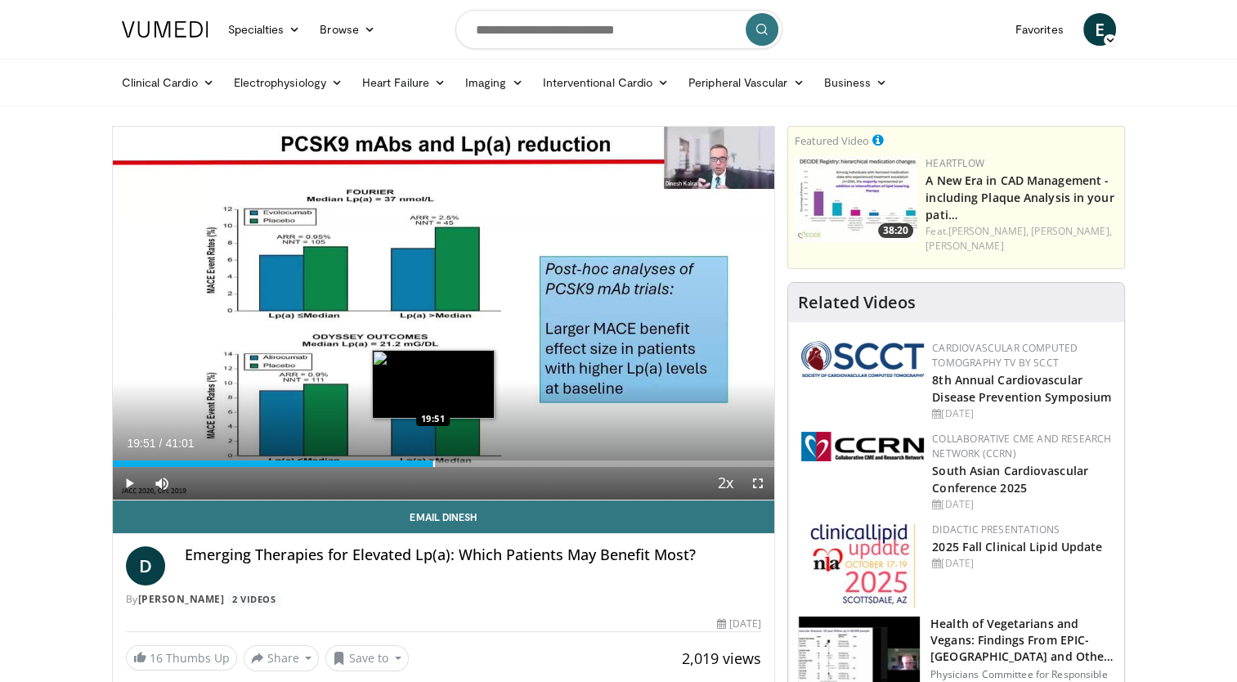
click at [431, 459] on div "Loaded : 49.16% 19:51 19:51" at bounding box center [444, 459] width 662 height 16
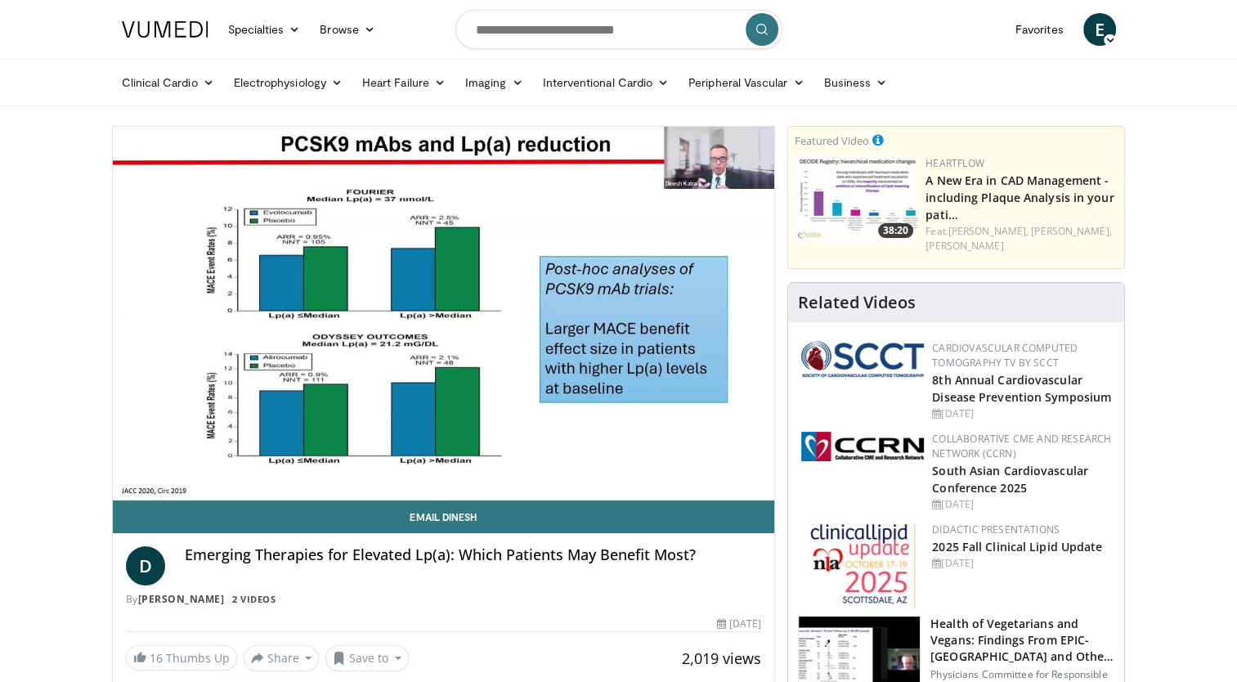
click at [431, 459] on div "10 seconds Tap to unmute" at bounding box center [444, 313] width 662 height 373
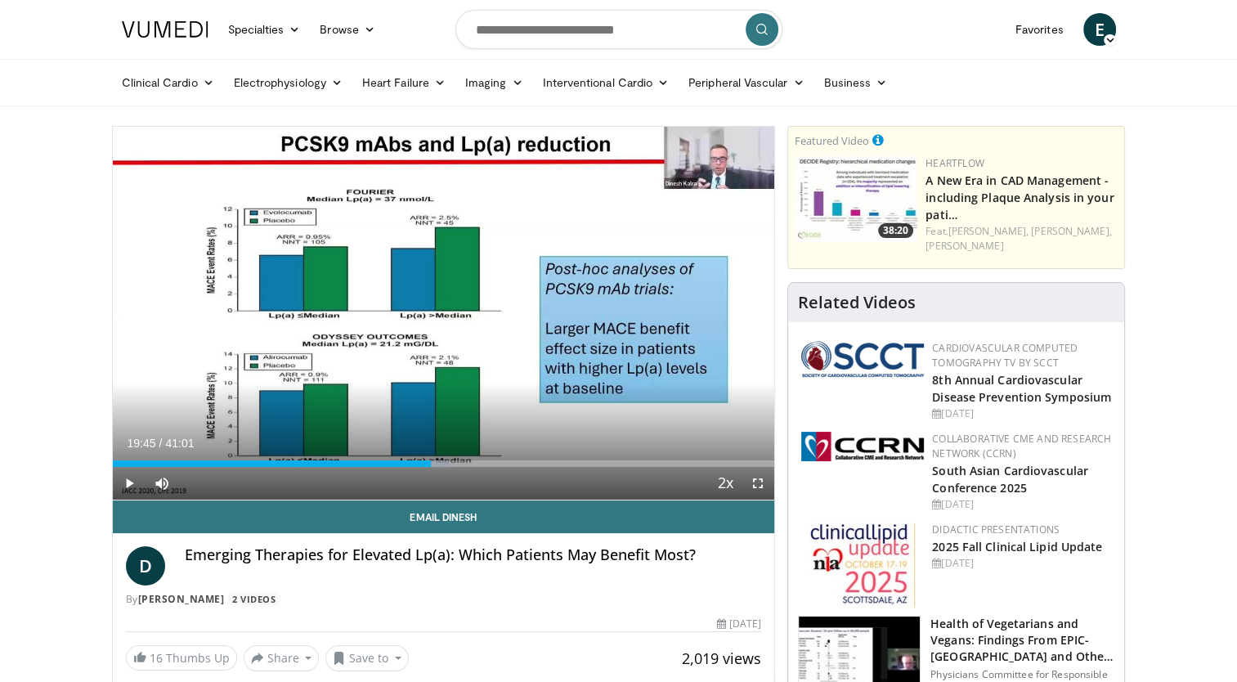
click at [431, 459] on div "Loaded : 50.77% 19:45 19:45" at bounding box center [444, 459] width 662 height 16
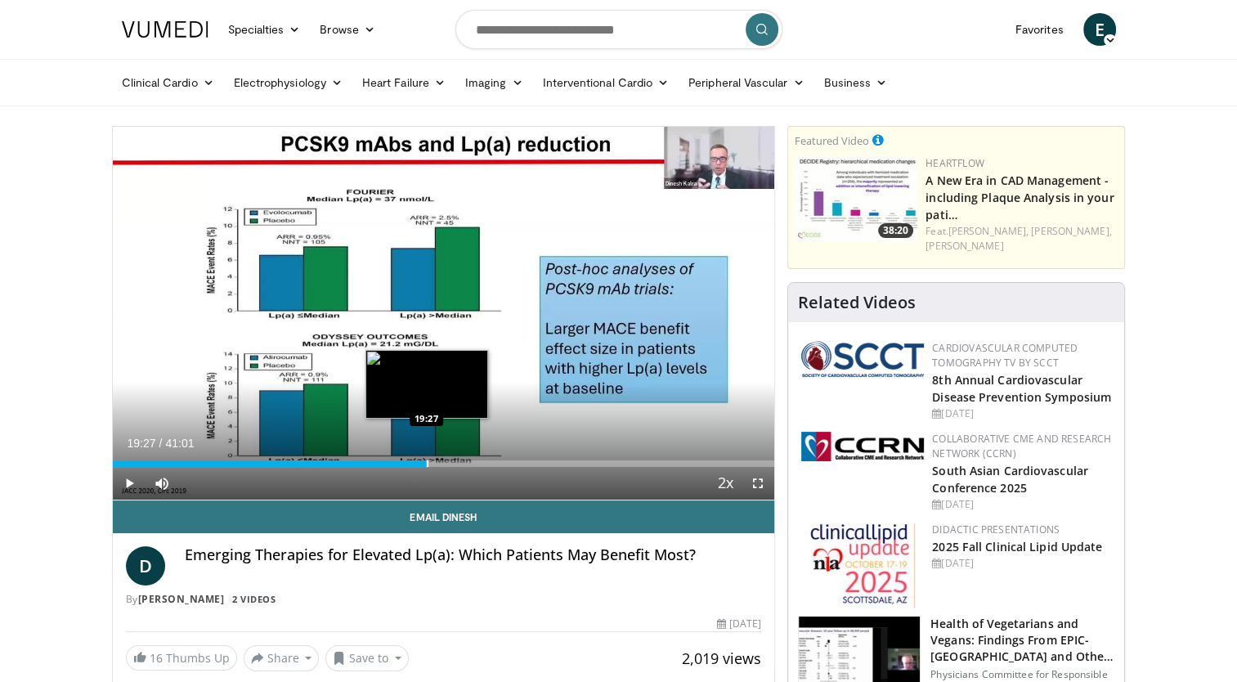
click at [425, 458] on div "Loaded : 47.54% 19:27 19:27" at bounding box center [444, 459] width 662 height 16
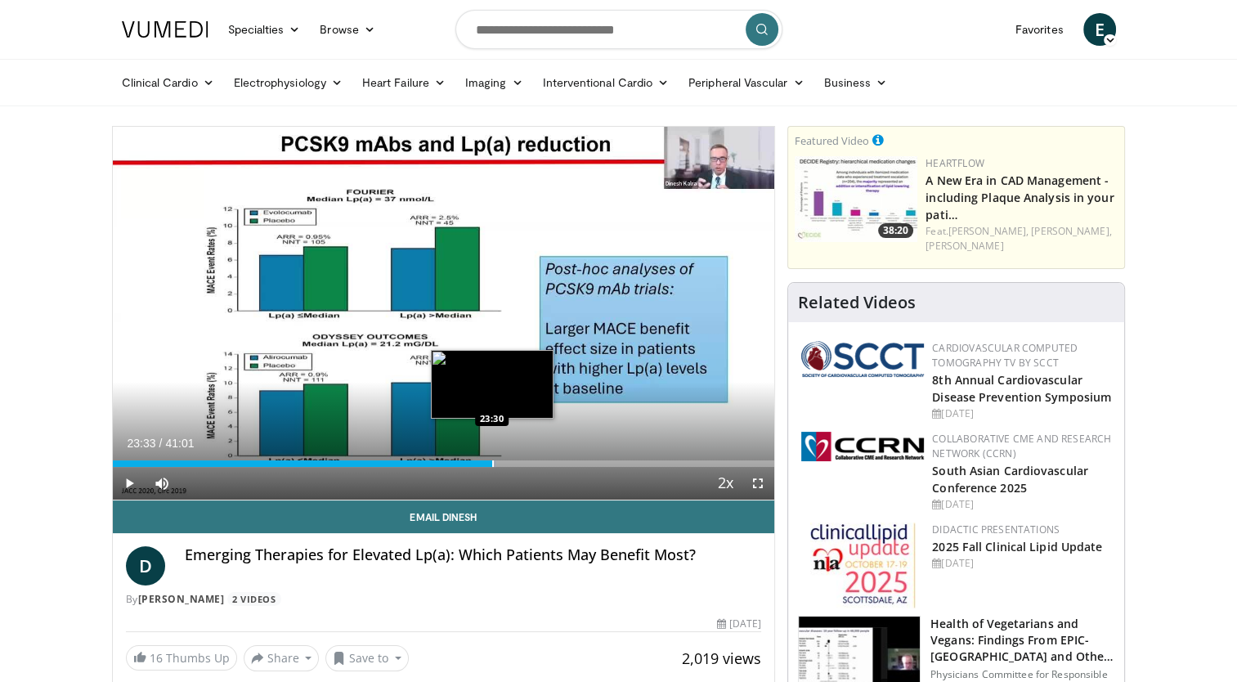
drag, startPoint x: 425, startPoint y: 461, endPoint x: 492, endPoint y: 465, distance: 67.2
click at [492, 465] on div "Progress Bar" at bounding box center [493, 463] width 2 height 7
click at [499, 465] on div "Progress Bar" at bounding box center [500, 463] width 2 height 7
drag, startPoint x: 499, startPoint y: 465, endPoint x: 507, endPoint y: 464, distance: 8.3
click at [508, 464] on div "Progress Bar" at bounding box center [509, 463] width 2 height 7
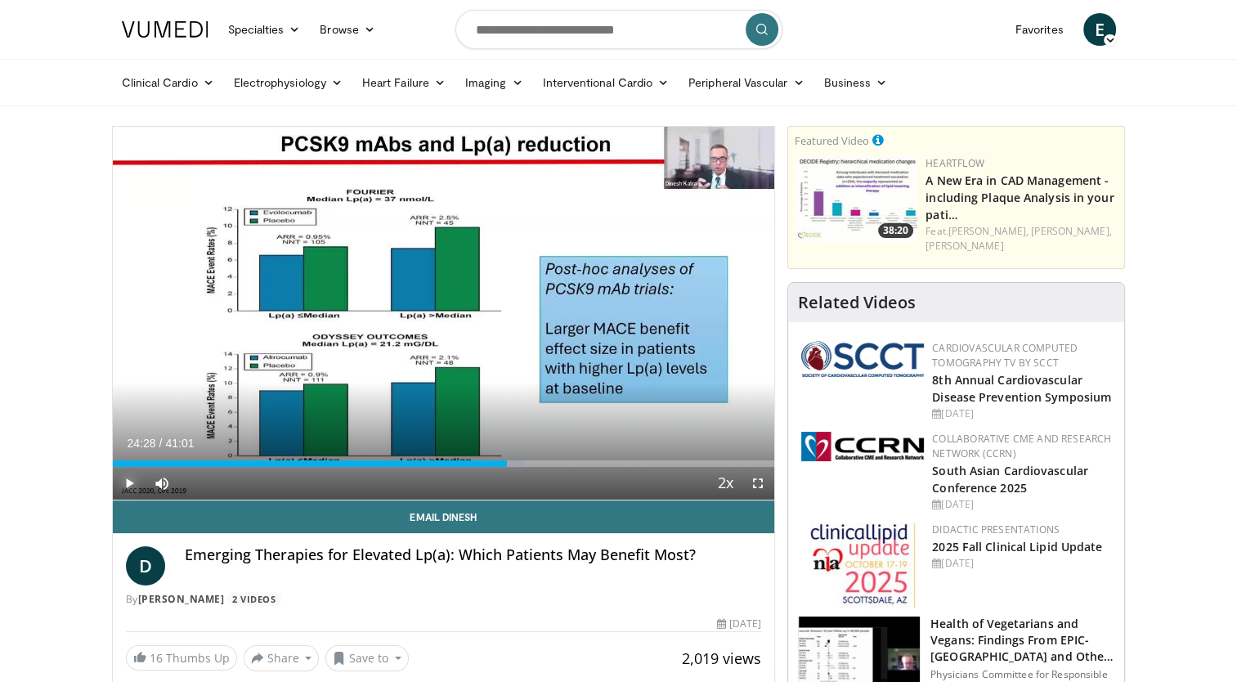
click at [119, 479] on span "Video Player" at bounding box center [129, 483] width 33 height 33
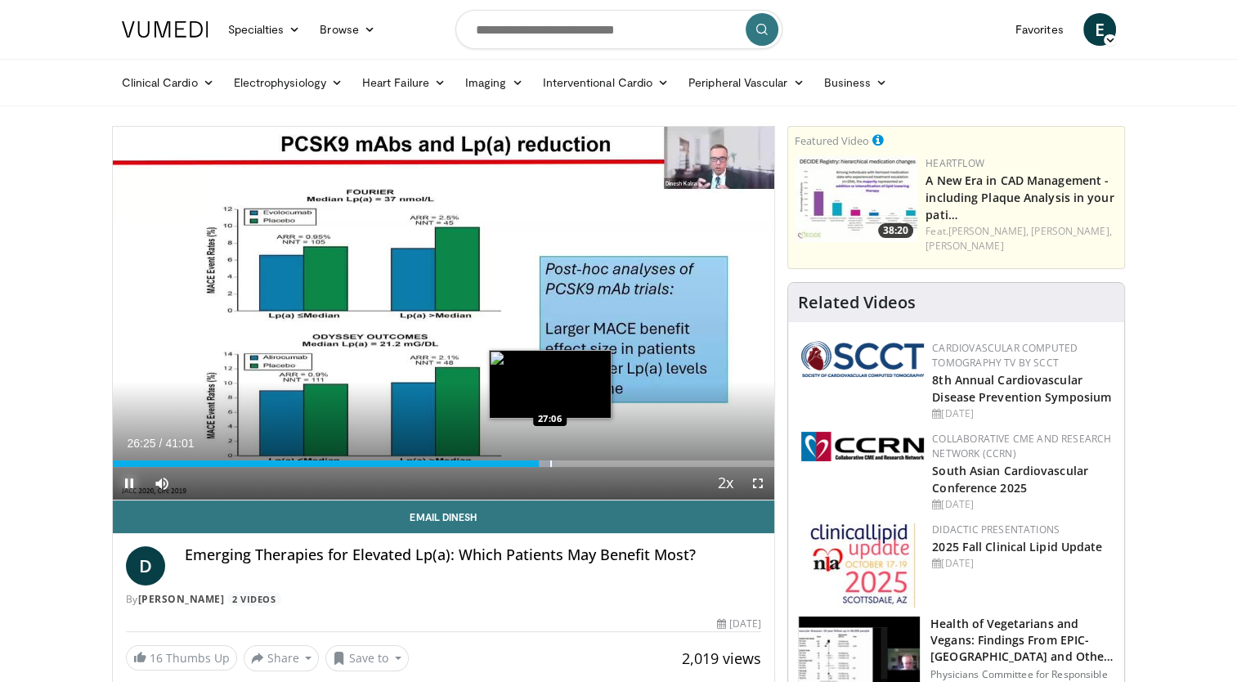
click at [550, 463] on div "Progress Bar" at bounding box center [551, 463] width 2 height 7
click at [567, 464] on div "Progress Bar" at bounding box center [568, 463] width 2 height 7
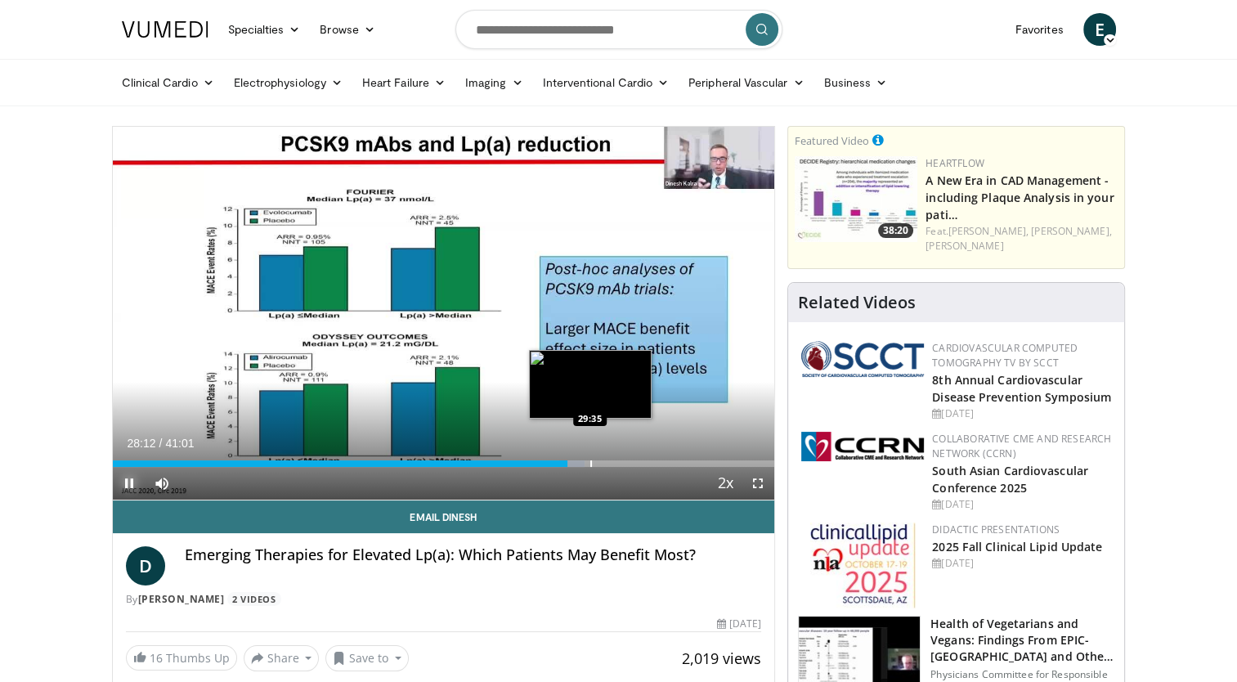
click at [590, 464] on div "Progress Bar" at bounding box center [591, 463] width 2 height 7
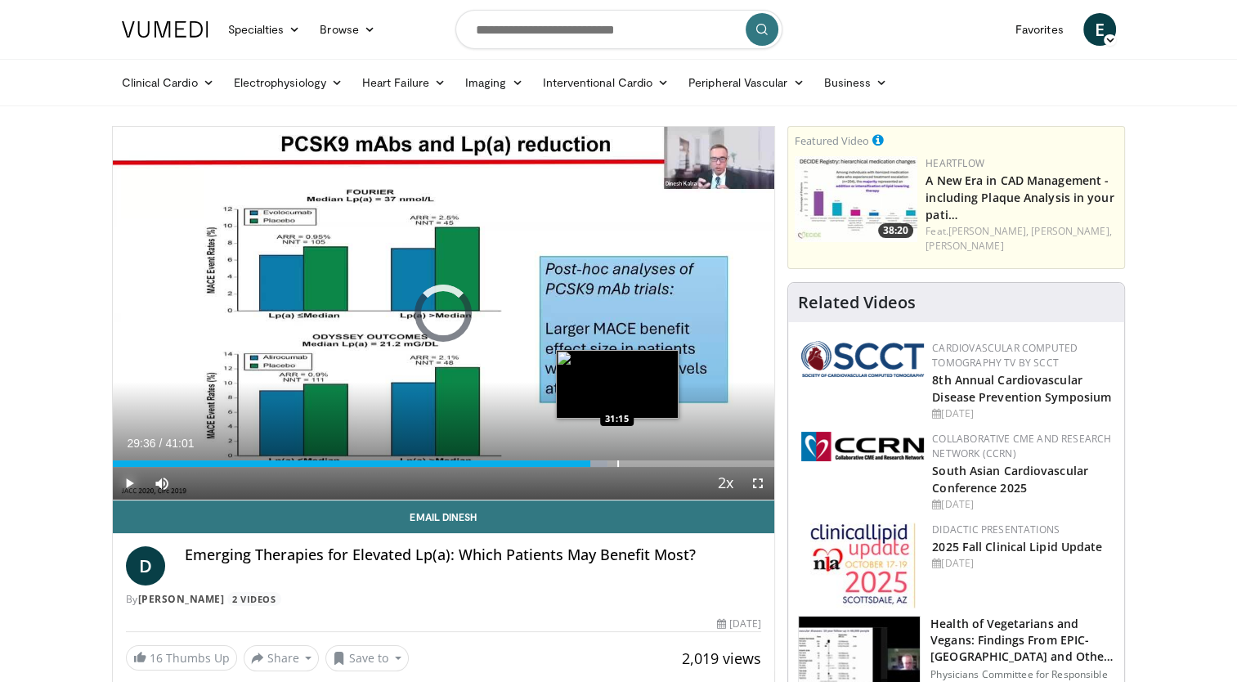
click at [617, 465] on div "Progress Bar" at bounding box center [618, 463] width 2 height 7
click at [637, 465] on div "10 seconds Tap to unmute" at bounding box center [444, 313] width 662 height 373
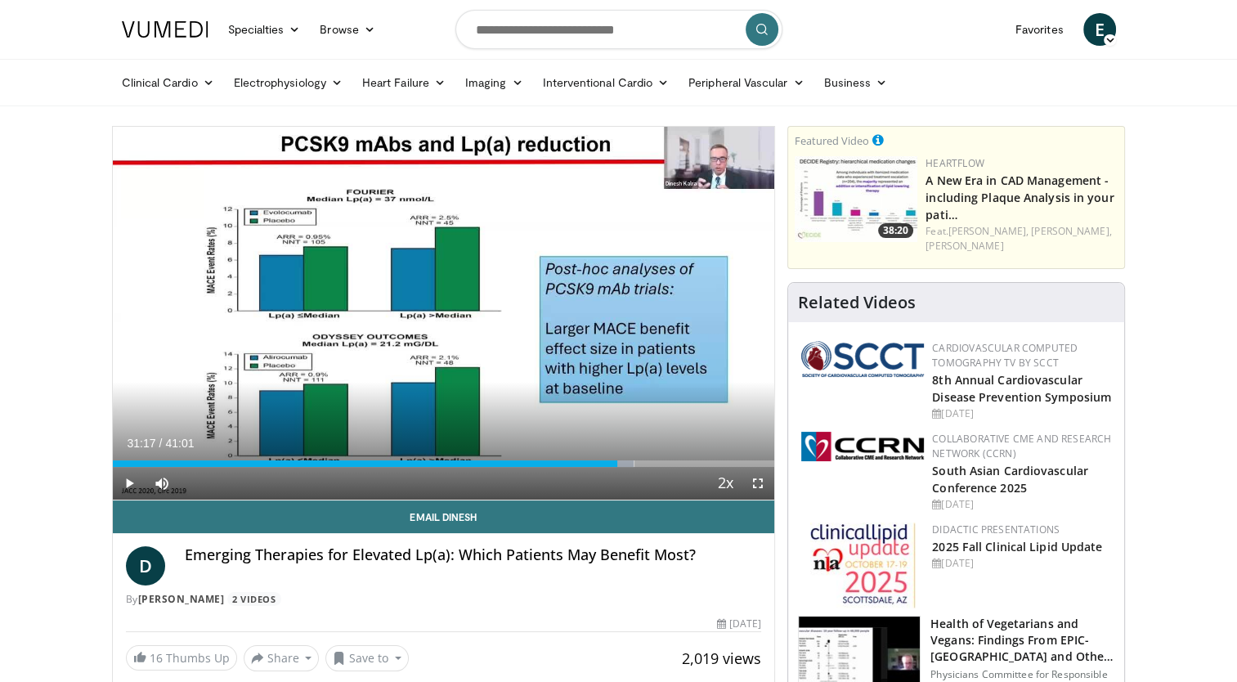
click at [652, 467] on div "Current Time 31:17 / Duration 41:01 Play Skip Backward Skip Forward Mute 0% Loa…" at bounding box center [444, 483] width 662 height 33
click at [668, 464] on div "Progress Bar" at bounding box center [669, 463] width 2 height 7
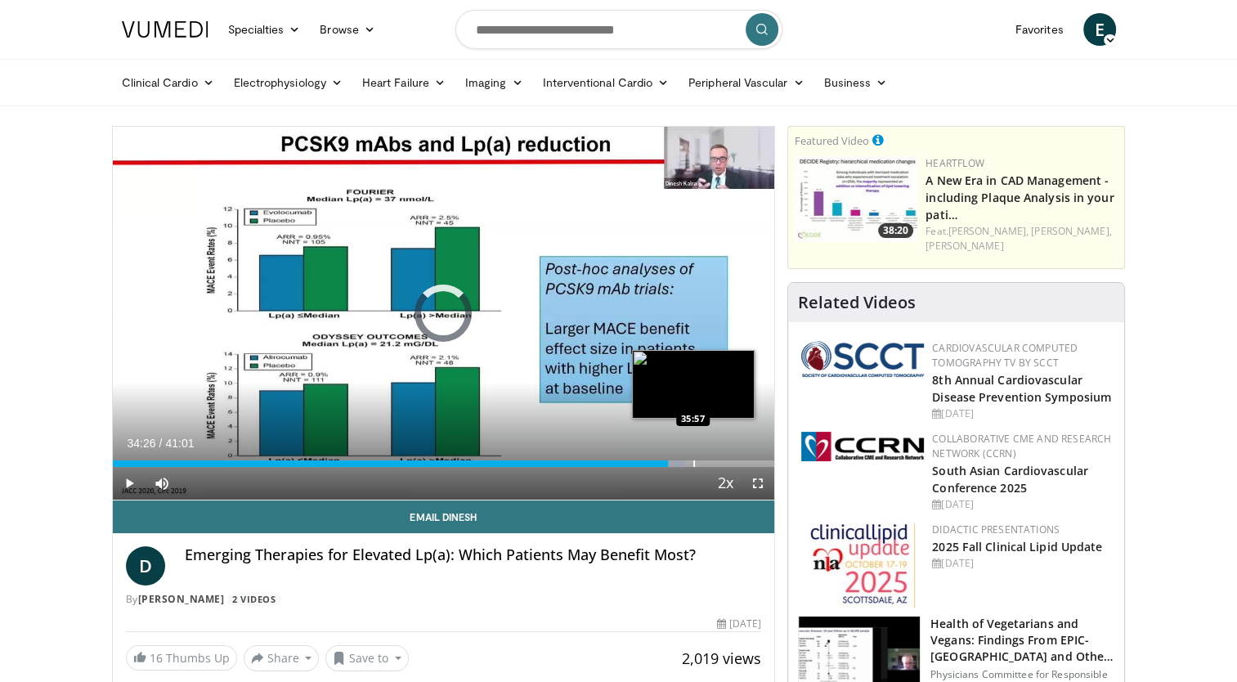
click at [693, 464] on div "Progress Bar" at bounding box center [694, 463] width 2 height 7
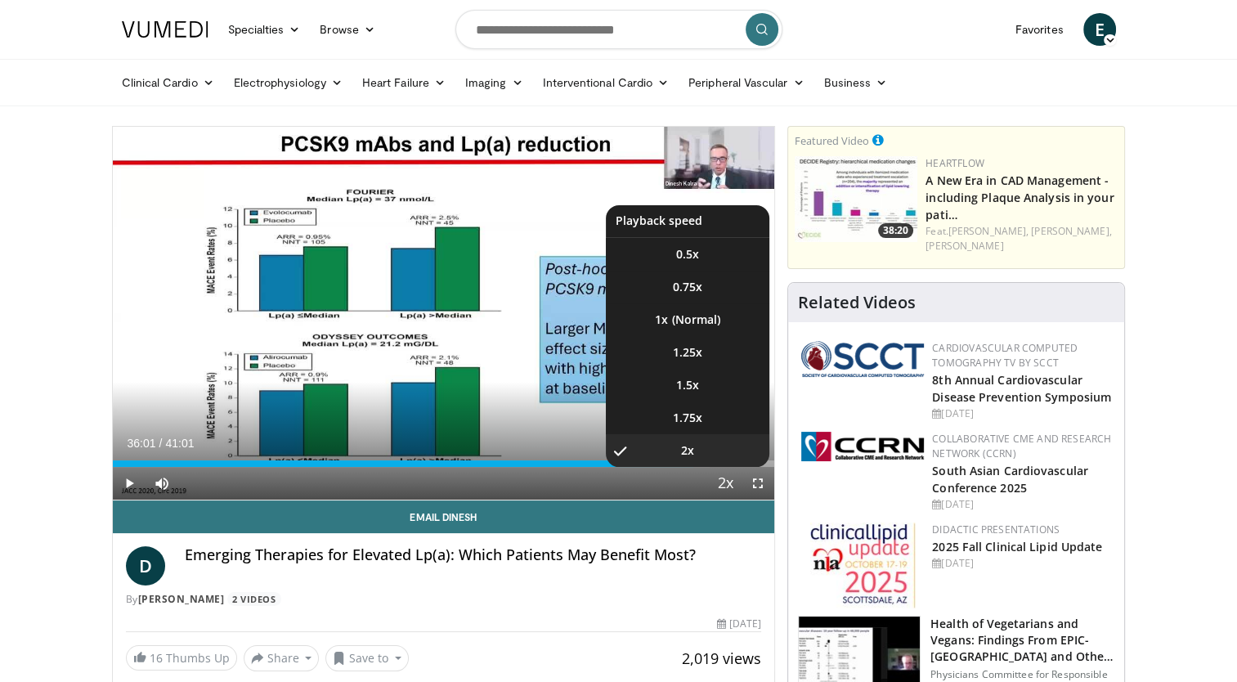
click at [711, 467] on button "Playback Rate" at bounding box center [725, 483] width 33 height 33
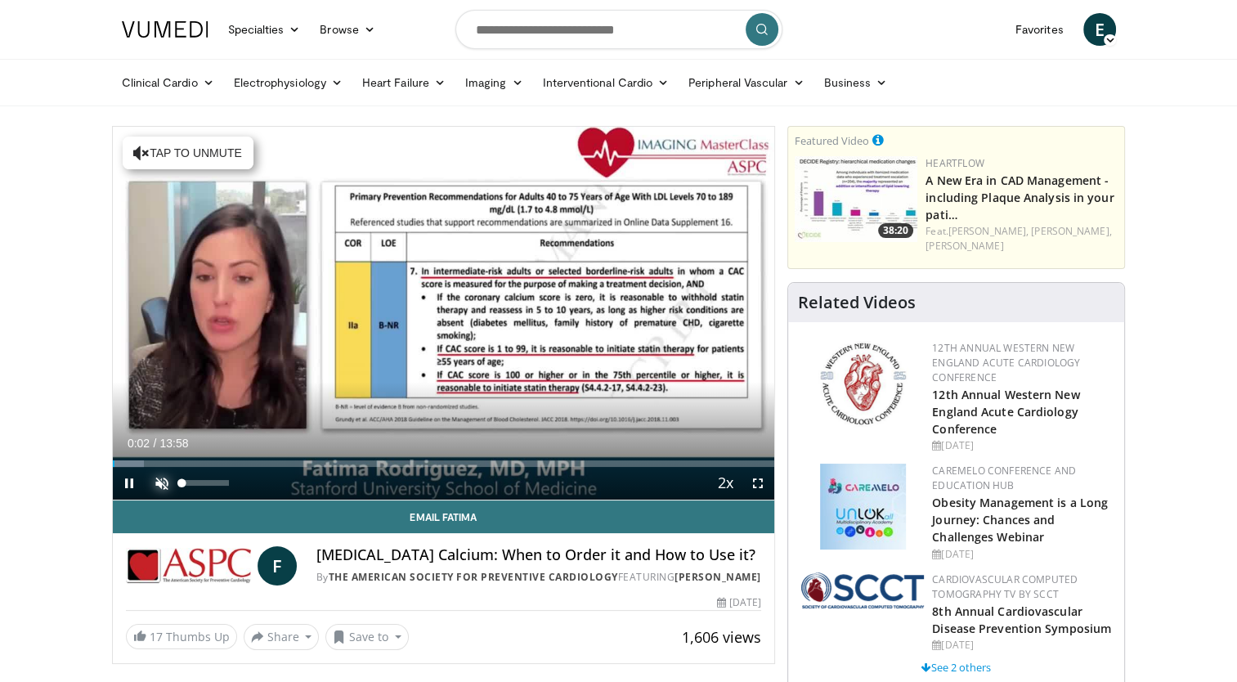
click at [158, 474] on span "Video Player" at bounding box center [162, 483] width 33 height 33
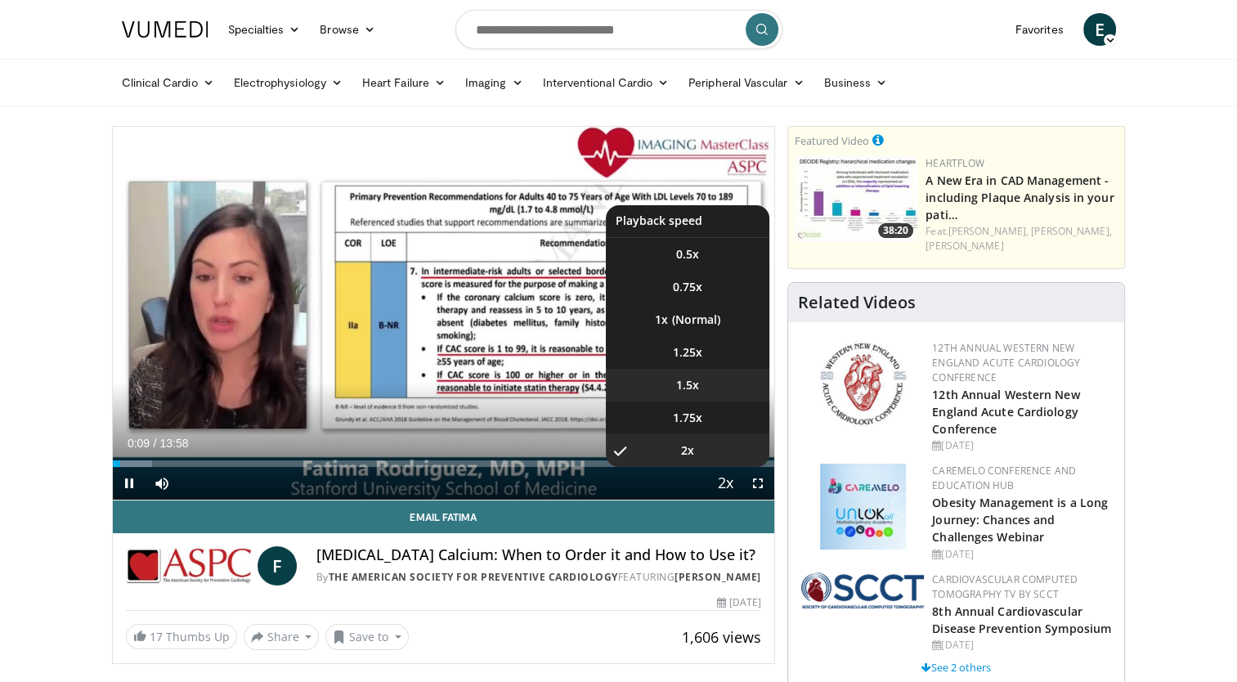
click at [716, 388] on li "1.5x" at bounding box center [688, 385] width 164 height 33
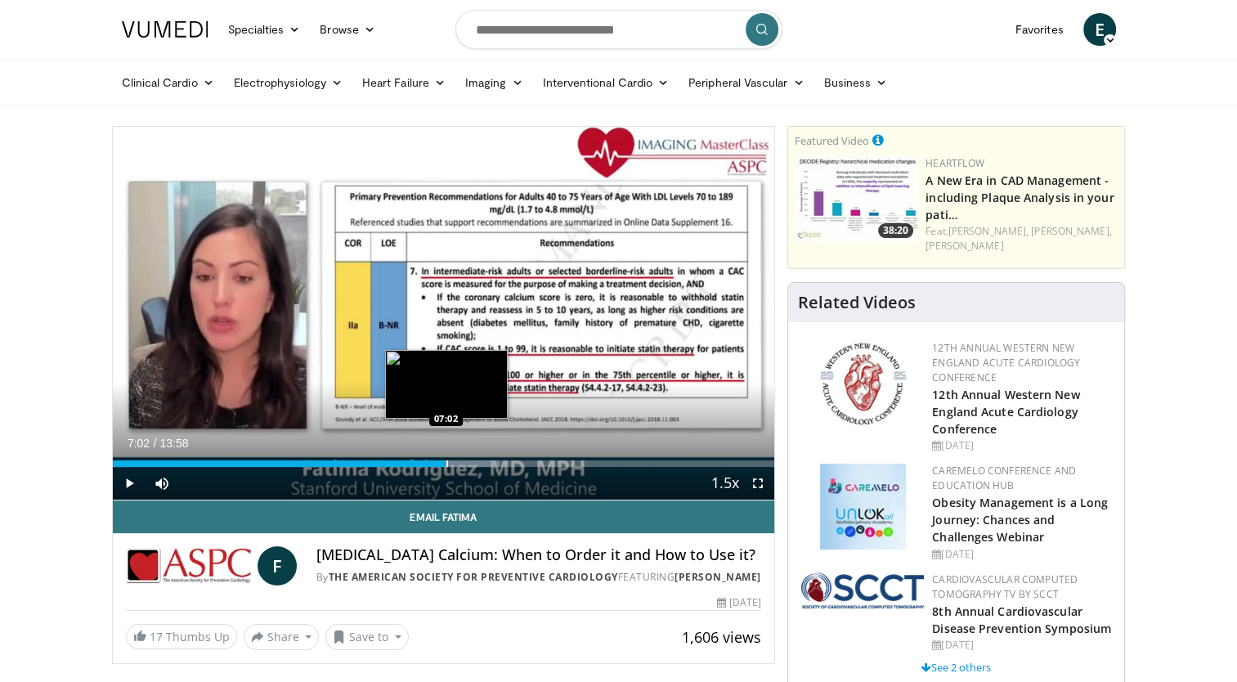
click at [446, 460] on div "Progress Bar" at bounding box center [447, 463] width 2 height 7
drag, startPoint x: 446, startPoint y: 461, endPoint x: 434, endPoint y: 460, distance: 12.3
click at [435, 460] on div "Progress Bar" at bounding box center [436, 463] width 2 height 7
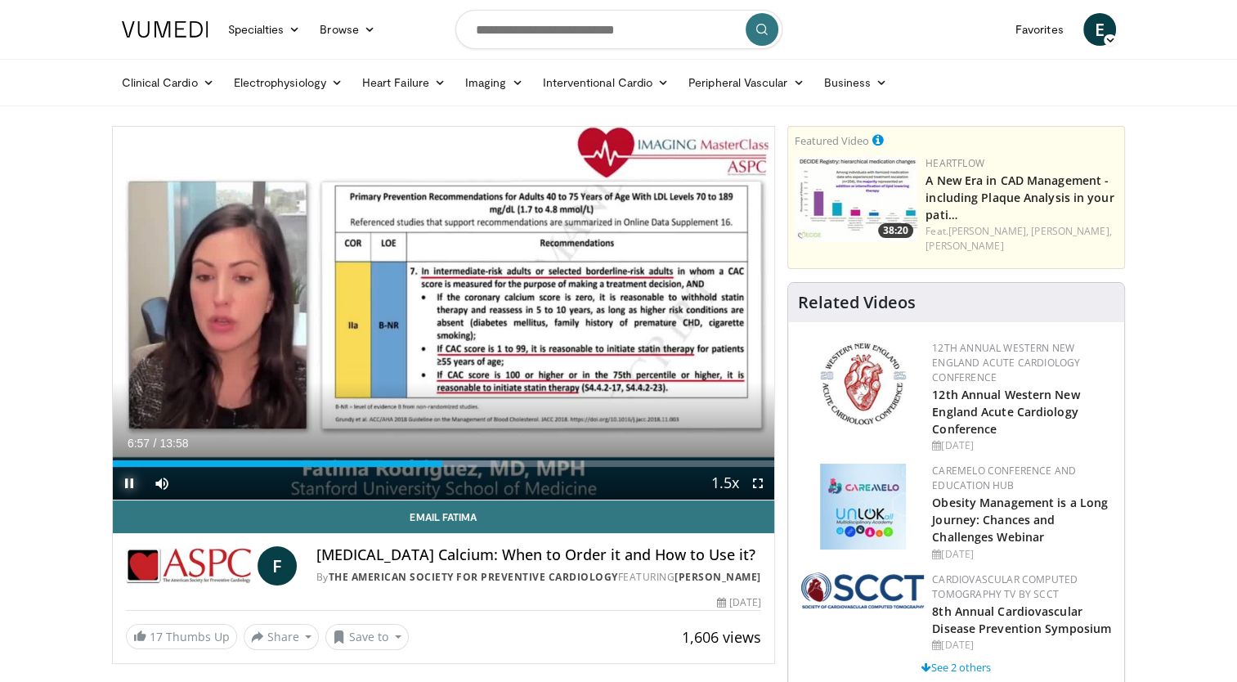
click at [131, 481] on span "Video Player" at bounding box center [129, 483] width 33 height 33
click at [132, 484] on span "Video Player" at bounding box center [129, 483] width 33 height 33
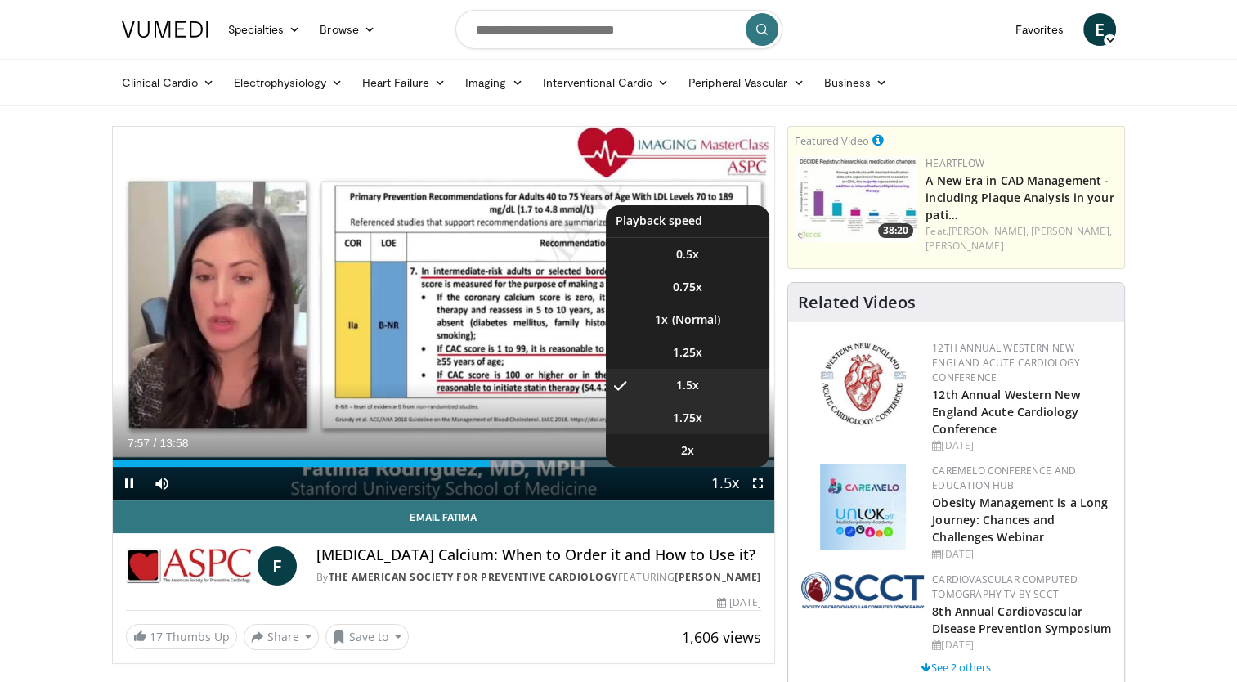
click at [693, 417] on span "1.75x" at bounding box center [687, 418] width 29 height 16
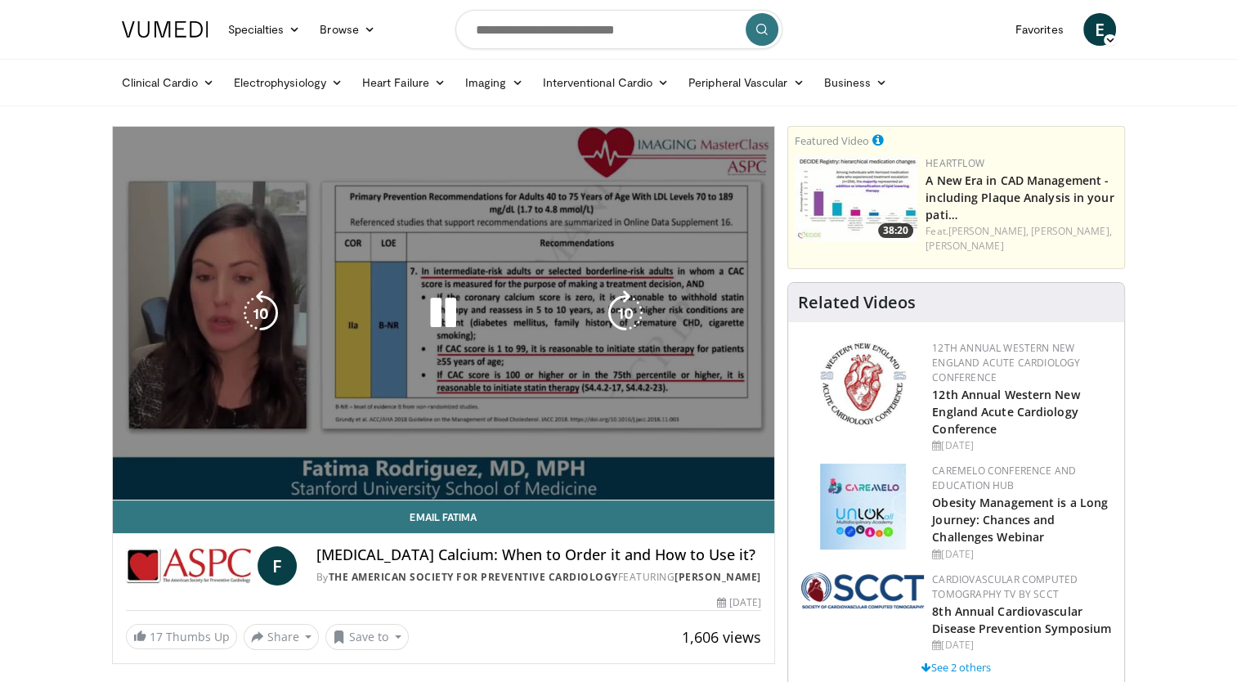
click at [127, 486] on div "10 seconds Tap to unmute" at bounding box center [444, 313] width 662 height 373
